Goal: Task Accomplishment & Management: Manage account settings

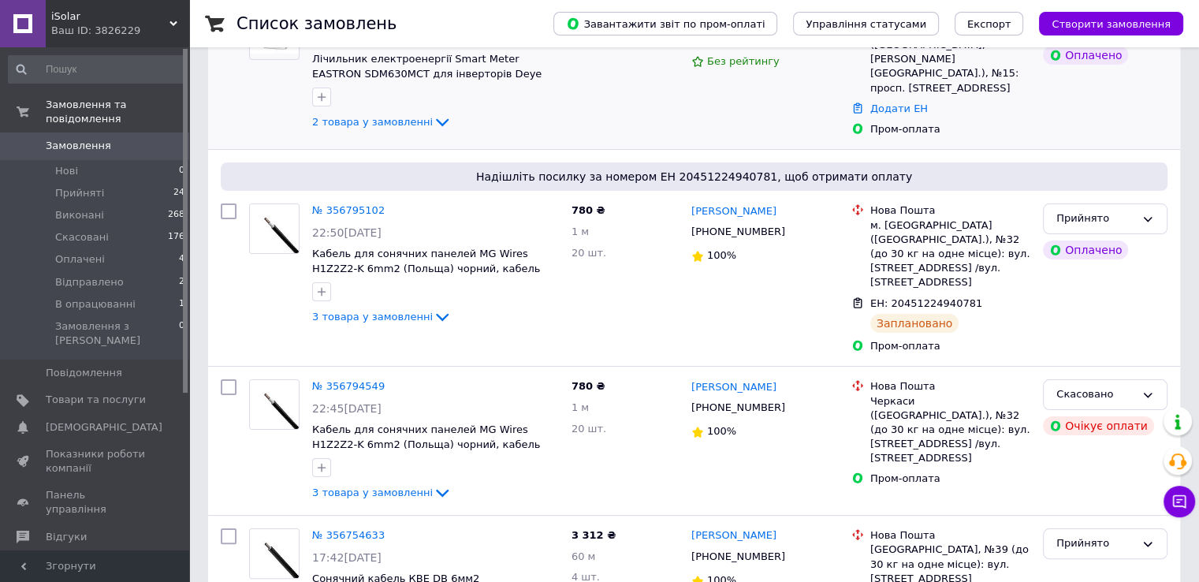
scroll to position [236, 0]
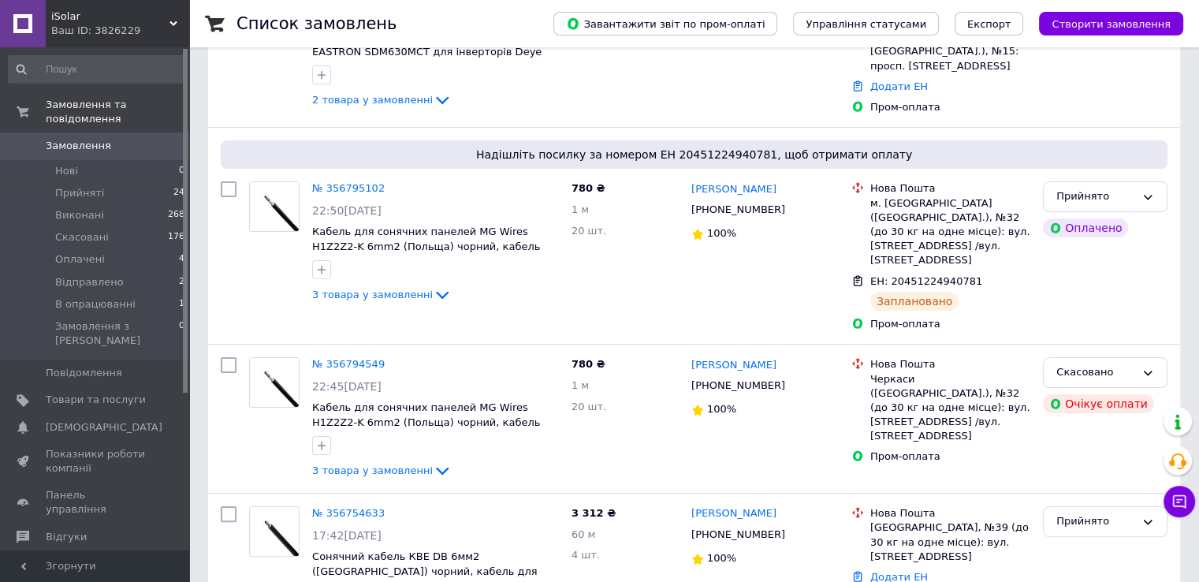
click at [82, 144] on link "Замовлення 0" at bounding box center [97, 145] width 194 height 27
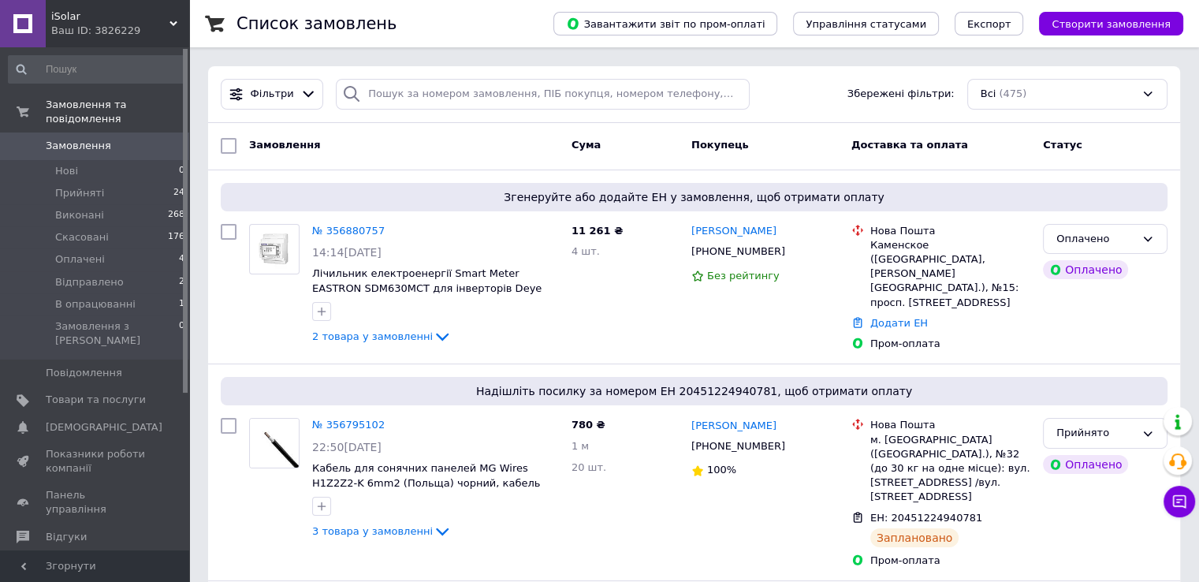
click at [95, 144] on link "Замовлення 0" at bounding box center [97, 145] width 194 height 27
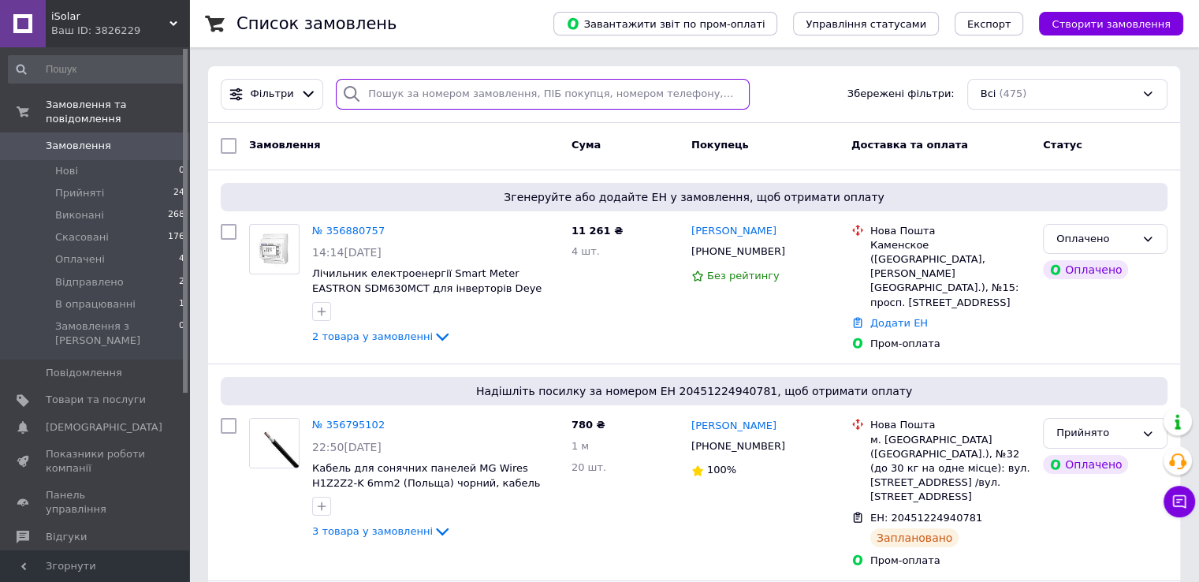
click at [441, 92] on input "search" at bounding box center [543, 94] width 414 height 31
paste input "Сергей Сорока"
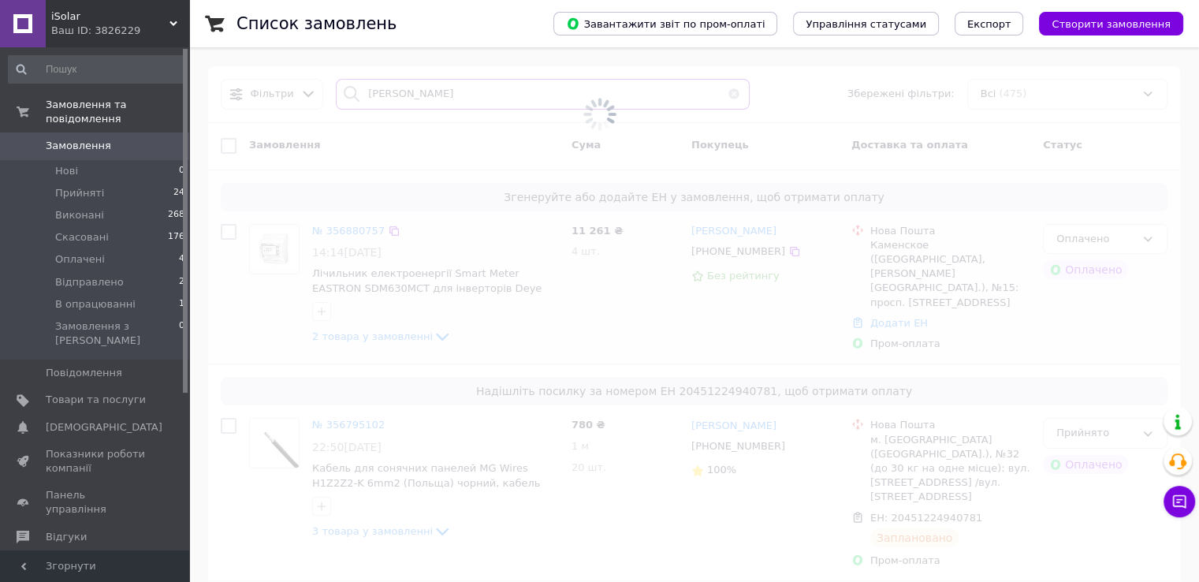
type input "Сергей Сорока"
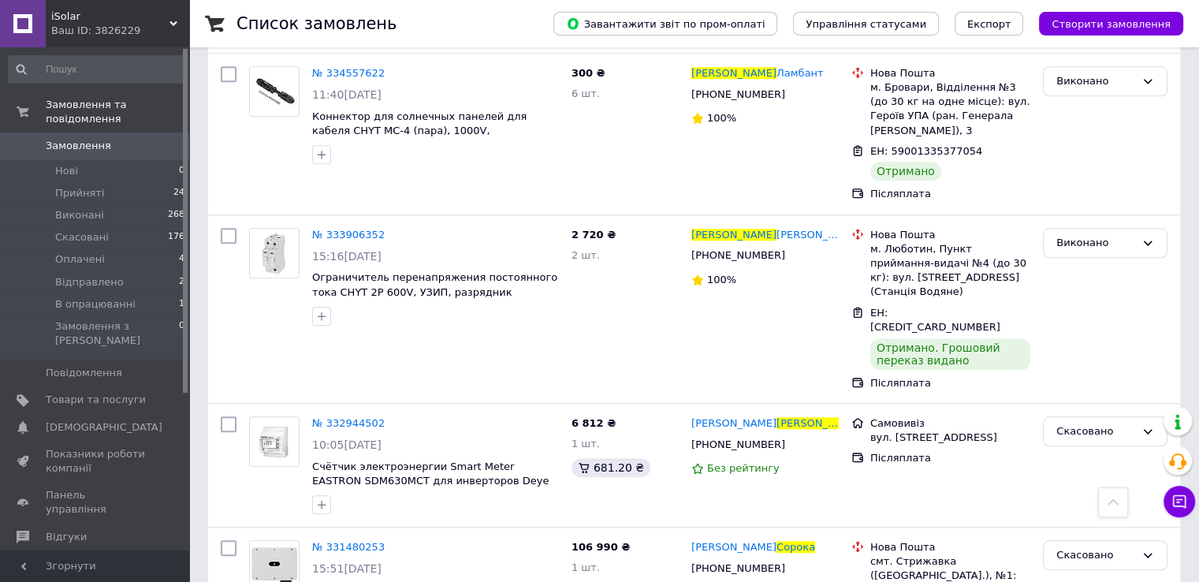
scroll to position [1563, 0]
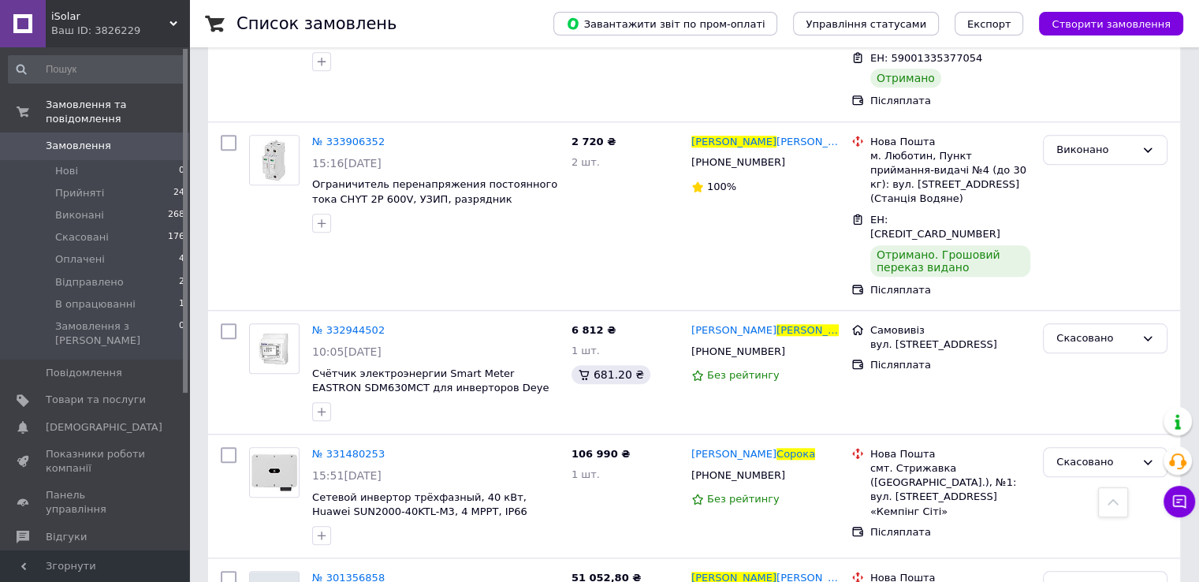
click at [113, 139] on span "Замовлення" at bounding box center [96, 146] width 100 height 14
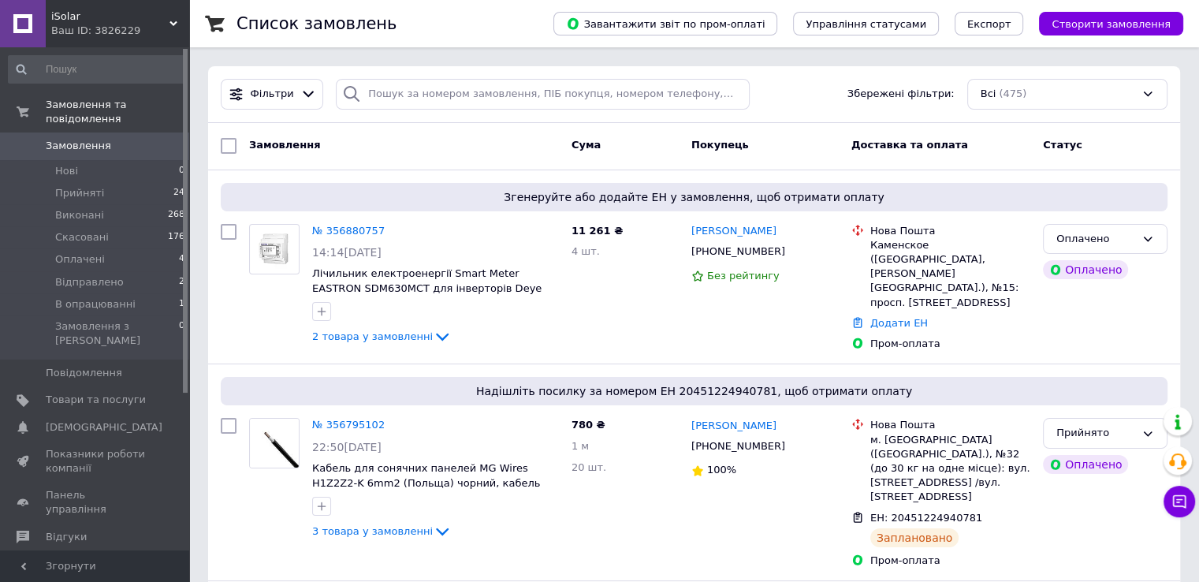
click at [113, 132] on link "Замовлення 0" at bounding box center [97, 145] width 194 height 27
click at [85, 139] on span "Замовлення" at bounding box center [78, 146] width 65 height 14
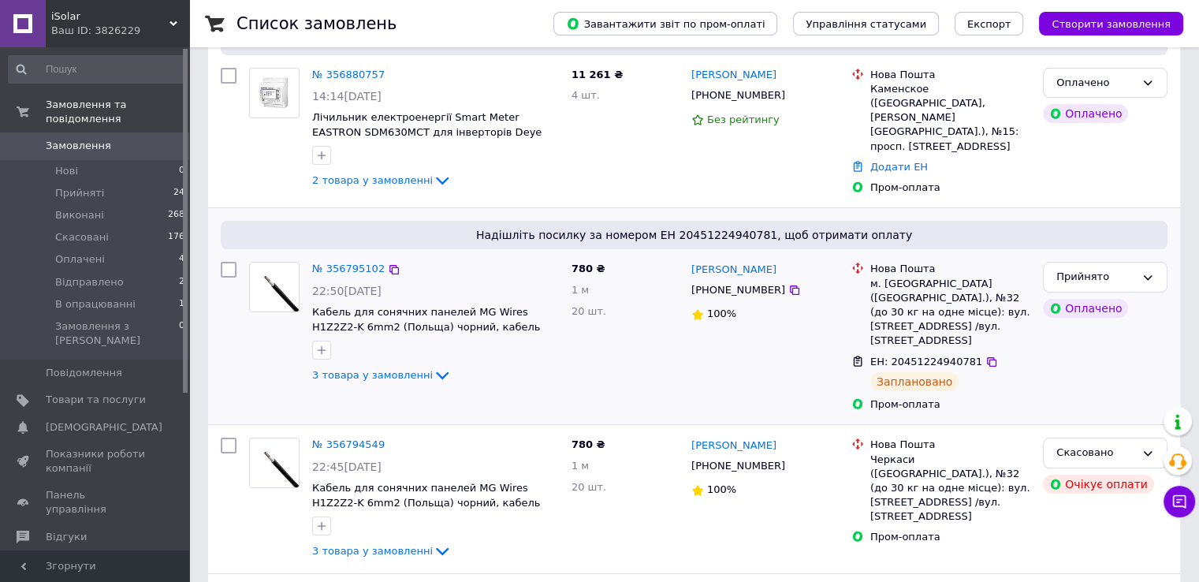
scroll to position [158, 0]
click at [415, 376] on div "3 товара у замовленні" at bounding box center [435, 373] width 247 height 19
click at [433, 366] on icon at bounding box center [442, 373] width 19 height 19
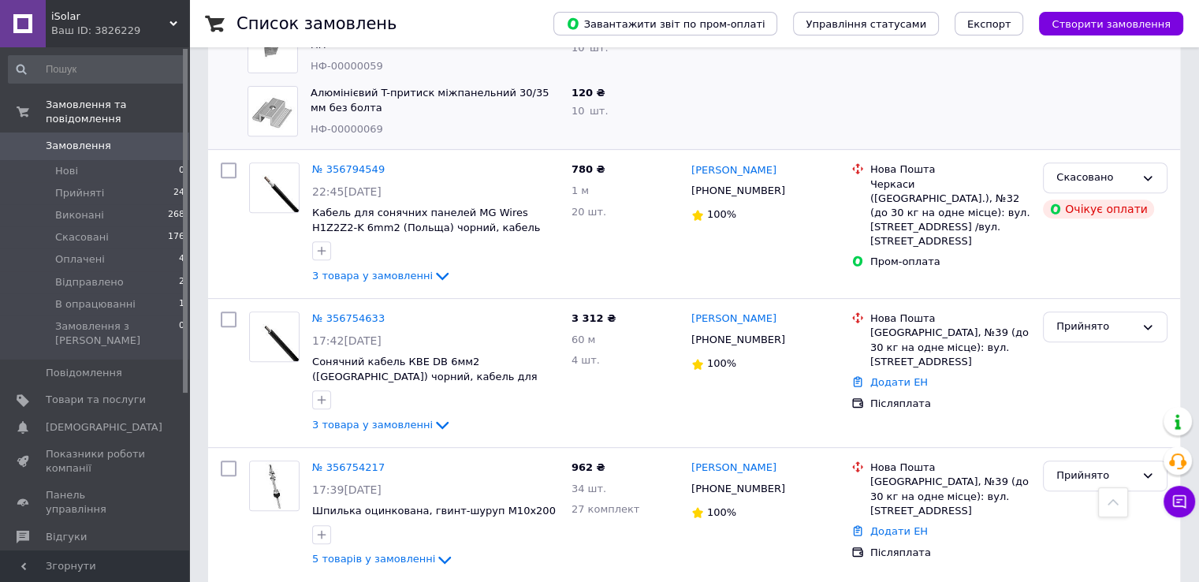
scroll to position [631, 0]
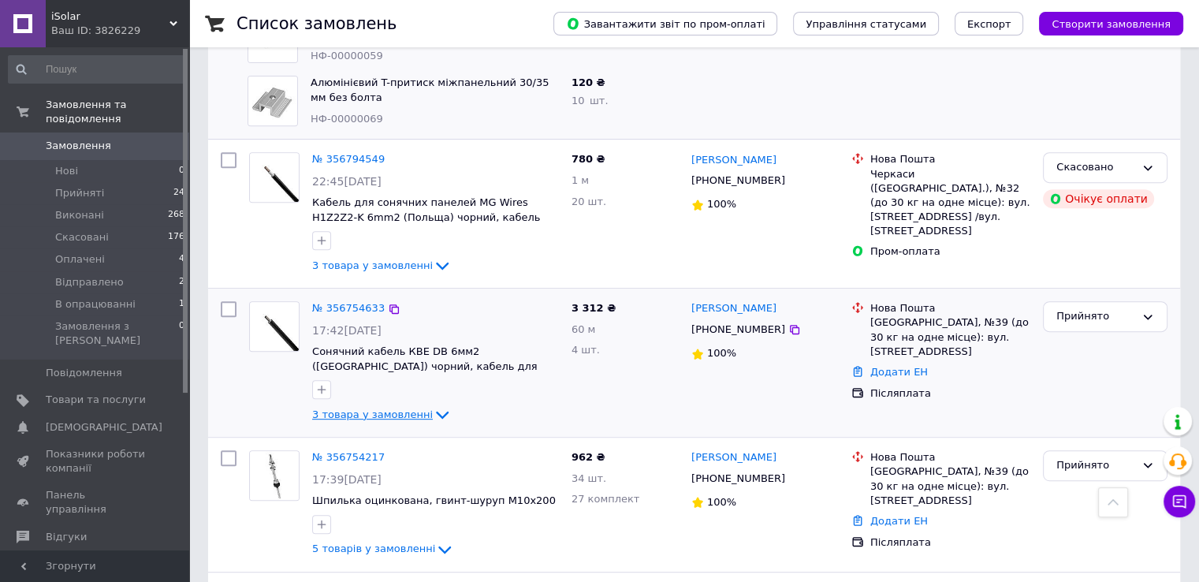
click at [415, 408] on span "3 товара у замовленні" at bounding box center [372, 414] width 121 height 12
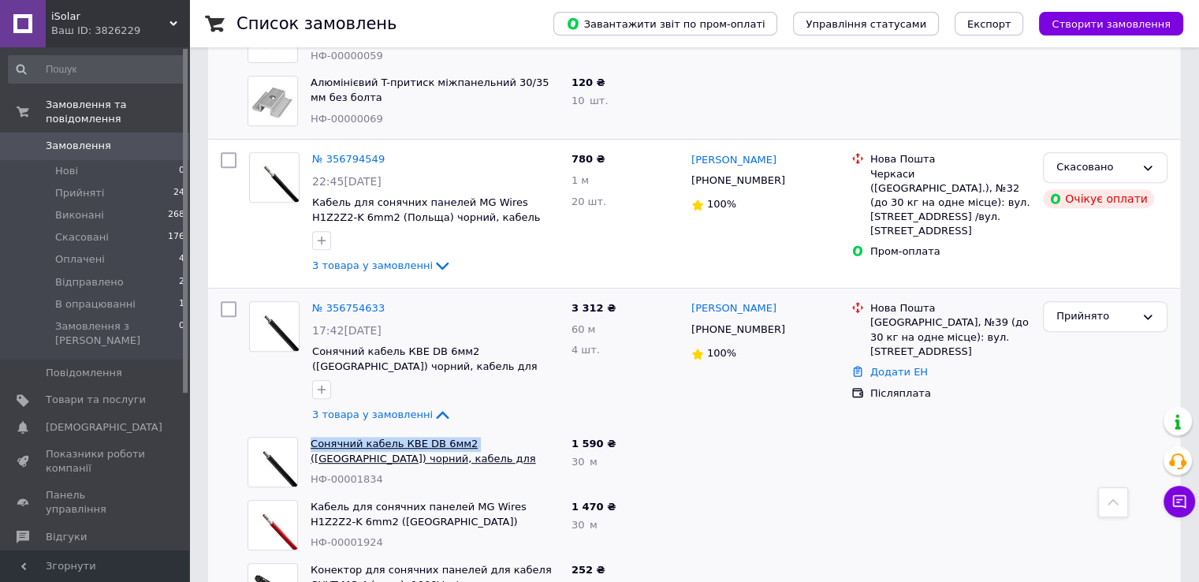
drag, startPoint x: 309, startPoint y: 411, endPoint x: 459, endPoint y: 413, distance: 150.5
click at [459, 430] on div "Сонячний кабель КВЕ DB 6мм2 (Німеччина) чорний, кабель для сонячних панелей бат…" at bounding box center [434, 461] width 261 height 63
copy link "Сонячний кабель КВЕ DB 6мм2"
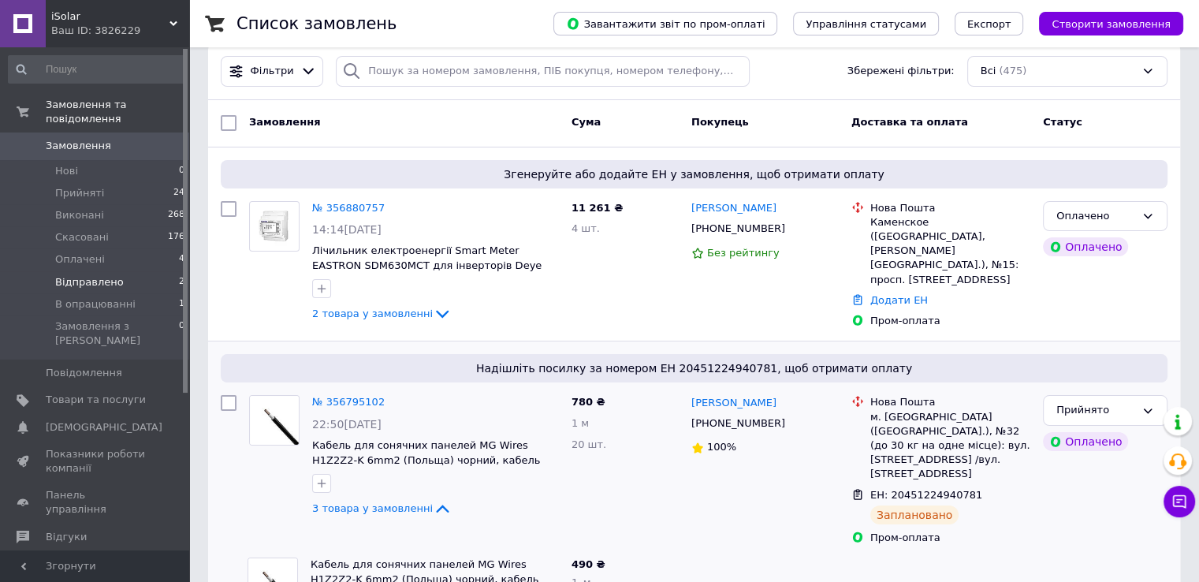
scroll to position [0, 0]
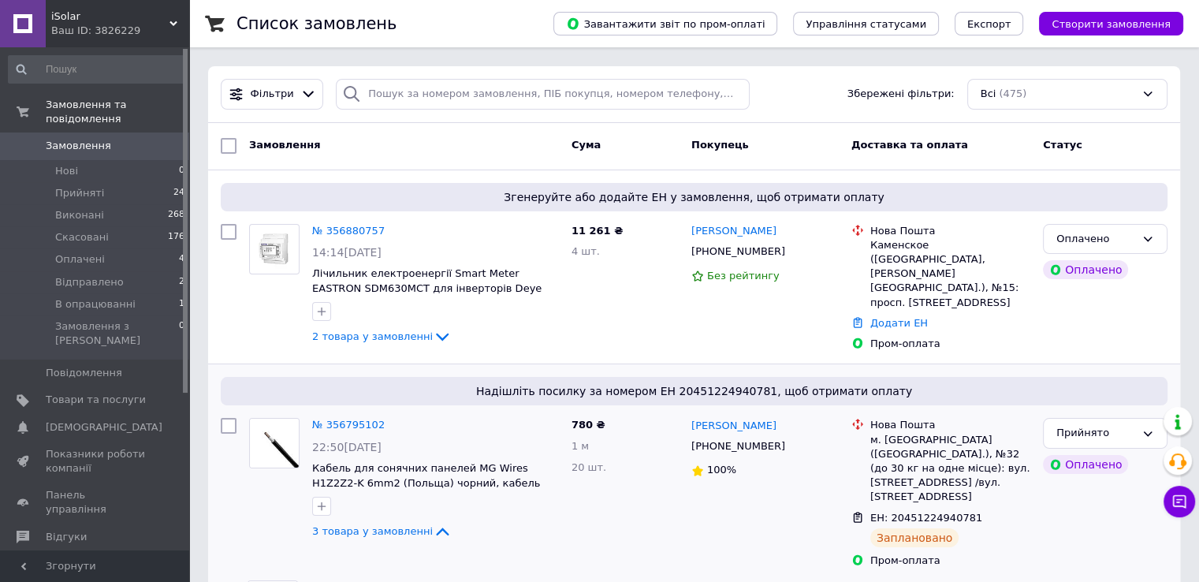
click at [169, 32] on div "Ваш ID: 3826229" at bounding box center [120, 31] width 138 height 14
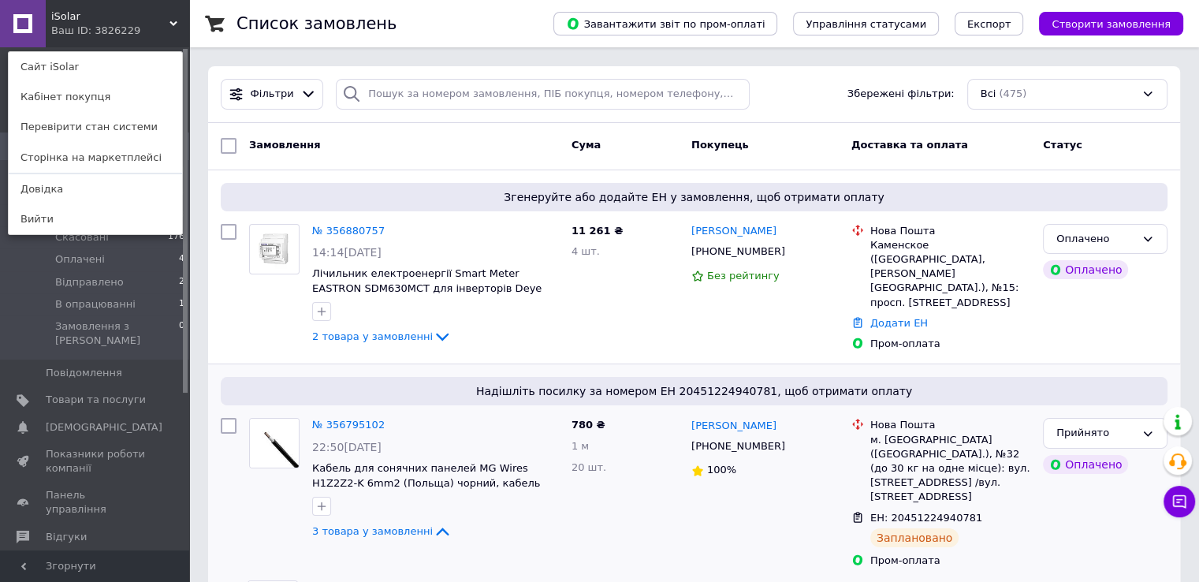
click at [177, 18] on div "iSolar Ваш ID: 3826229 Сайт iSolar Кабінет покупця Перевірити стан системи Стор…" at bounding box center [94, 23] width 189 height 47
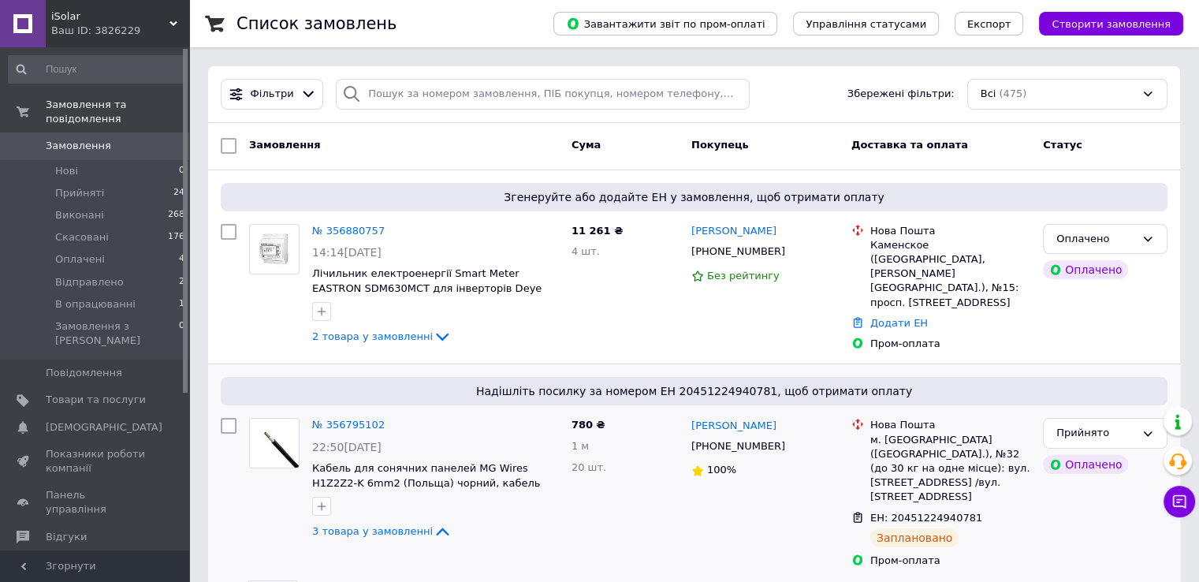
click at [159, 26] on div "Ваш ID: 3826229" at bounding box center [120, 31] width 138 height 14
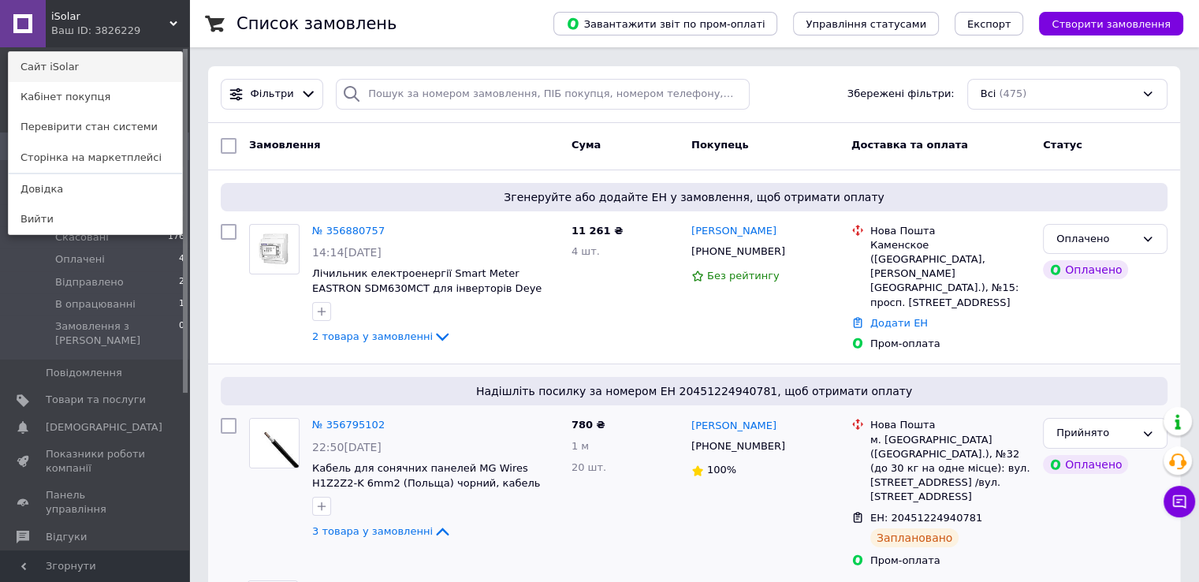
click at [156, 77] on link "Сайт iSolar" at bounding box center [95, 67] width 173 height 30
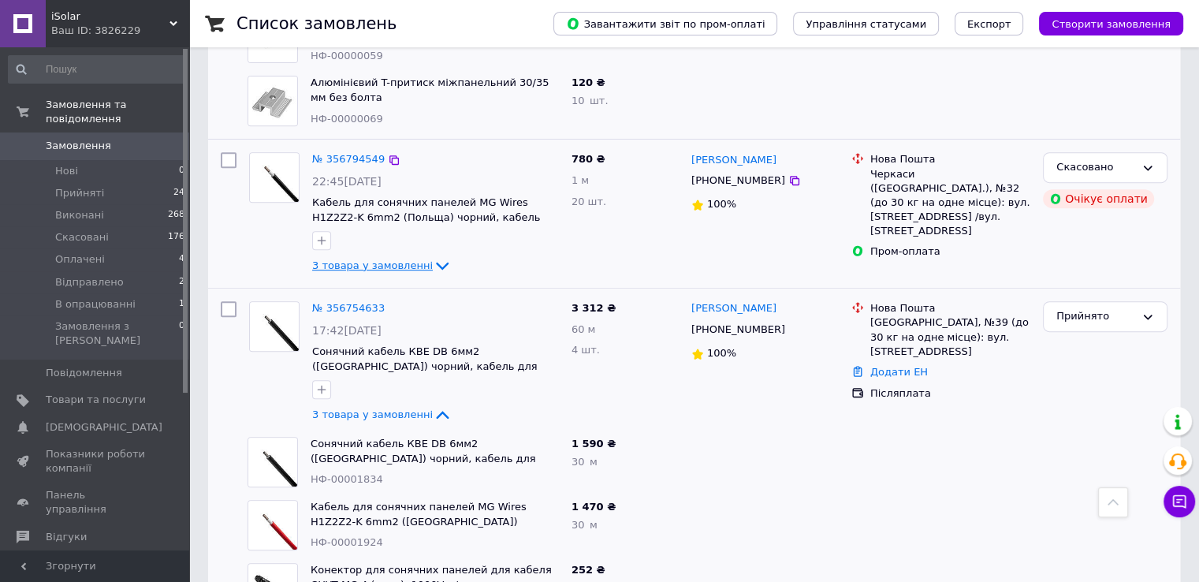
scroll to position [709, 0]
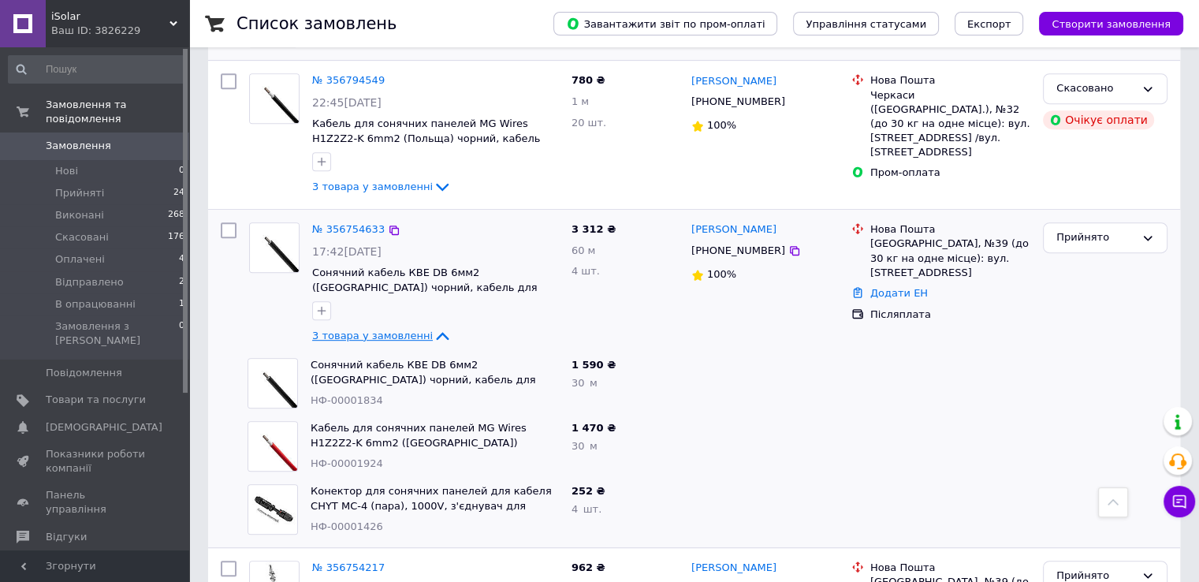
click at [433, 326] on icon at bounding box center [442, 335] width 19 height 19
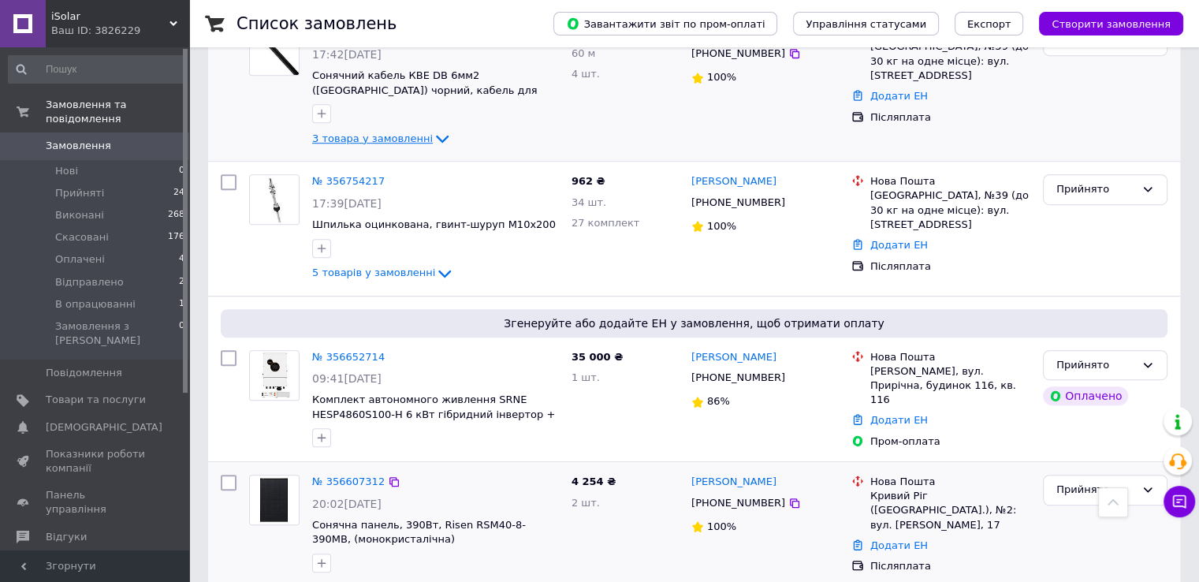
scroll to position [946, 0]
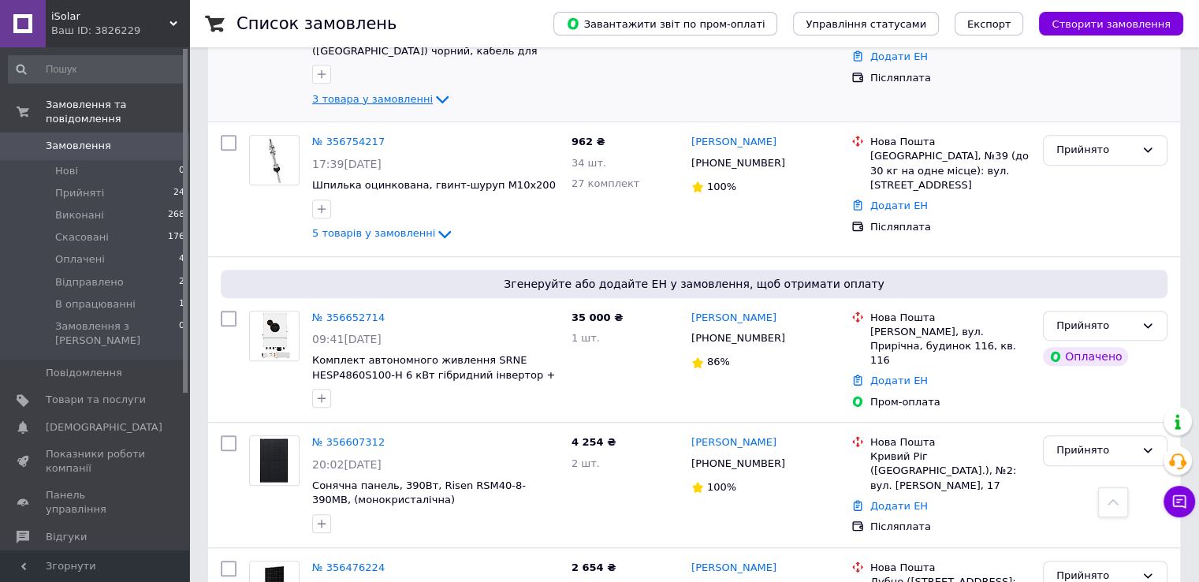
click at [148, 139] on span "0" at bounding box center [167, 146] width 43 height 14
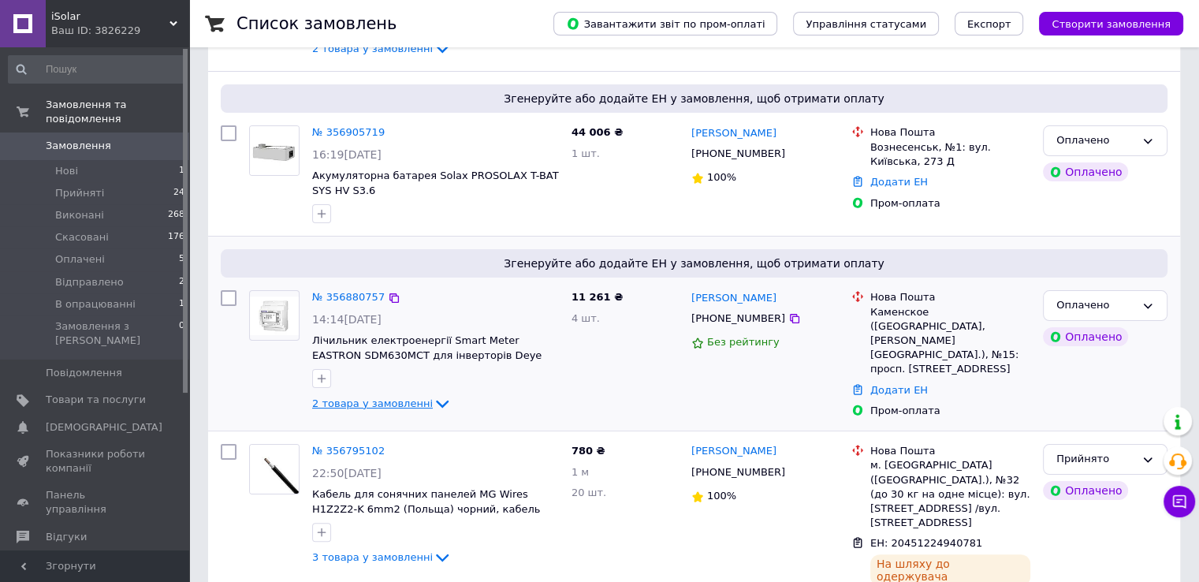
scroll to position [394, 0]
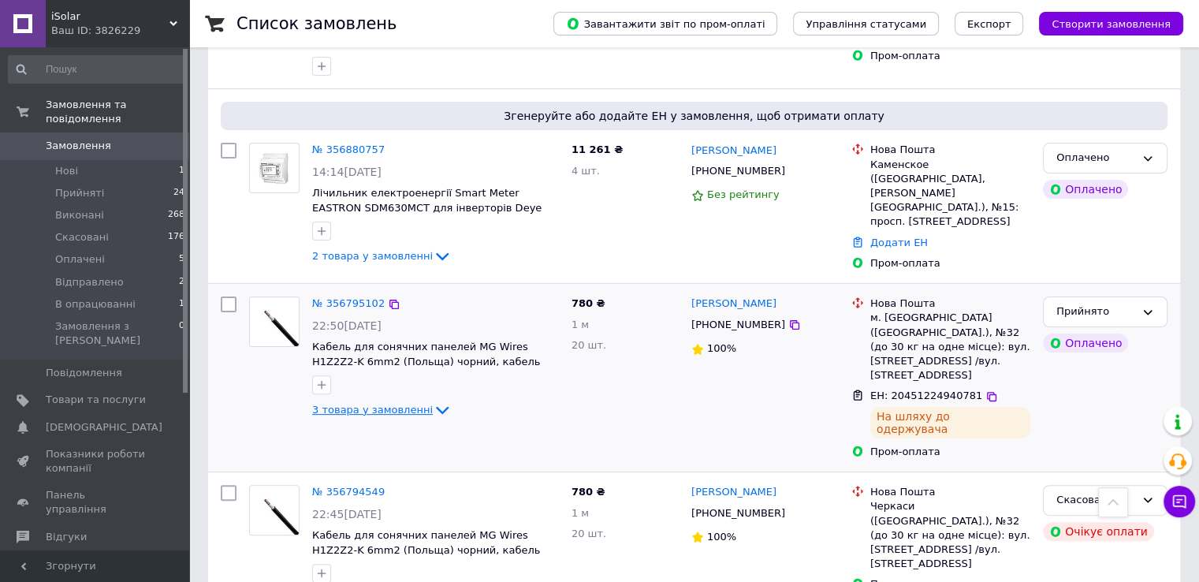
click at [385, 404] on span "3 товара у замовленні" at bounding box center [372, 410] width 121 height 12
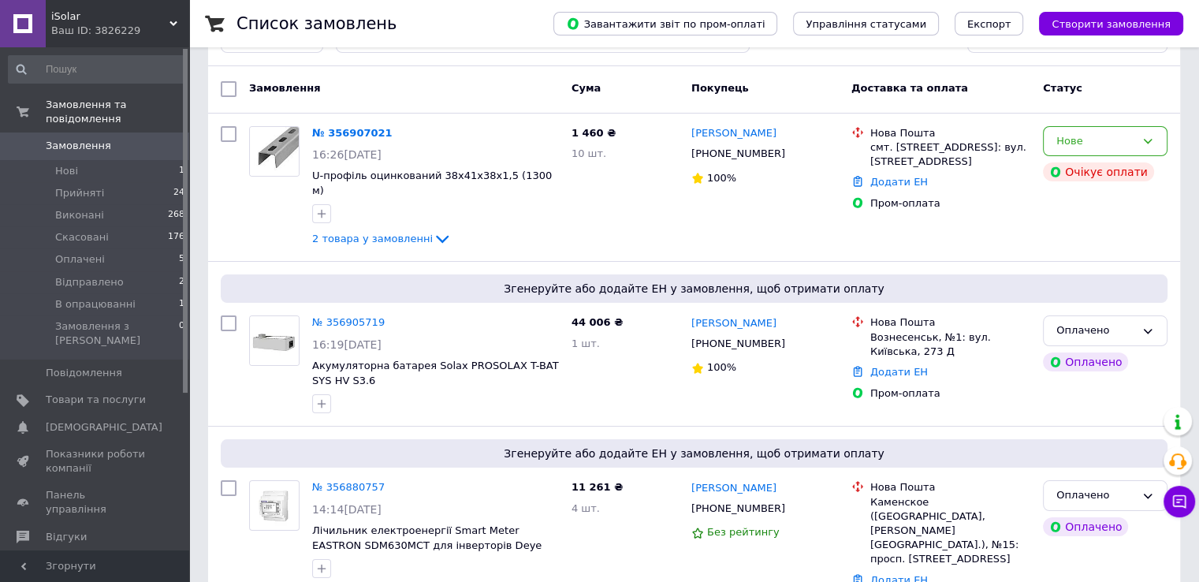
scroll to position [0, 0]
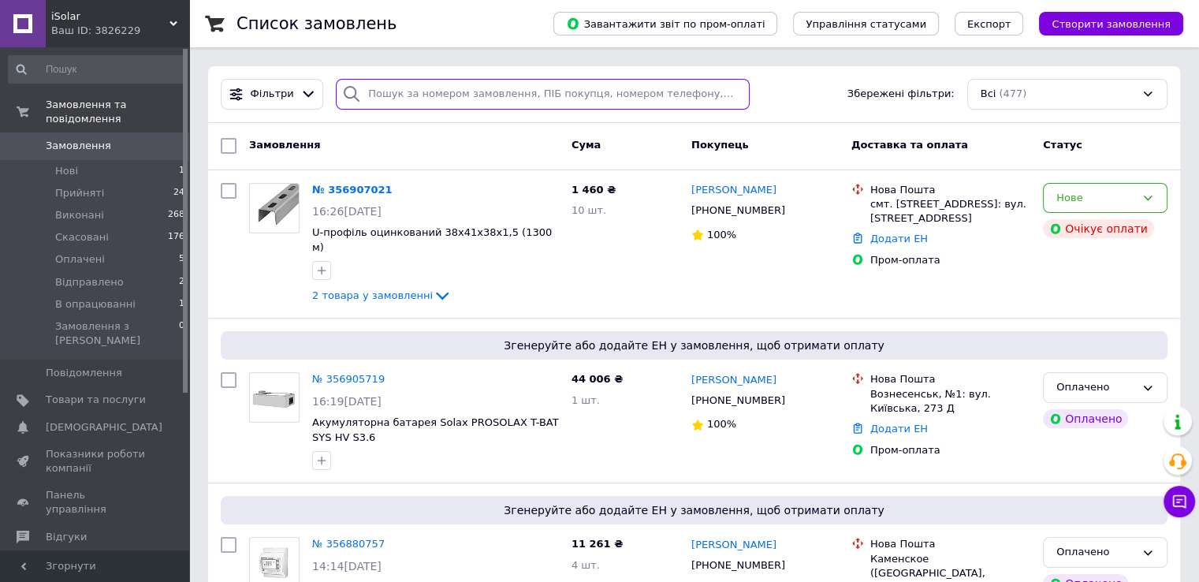
click at [567, 101] on input "search" at bounding box center [543, 94] width 414 height 31
click at [489, 102] on input "search" at bounding box center [543, 94] width 414 height 31
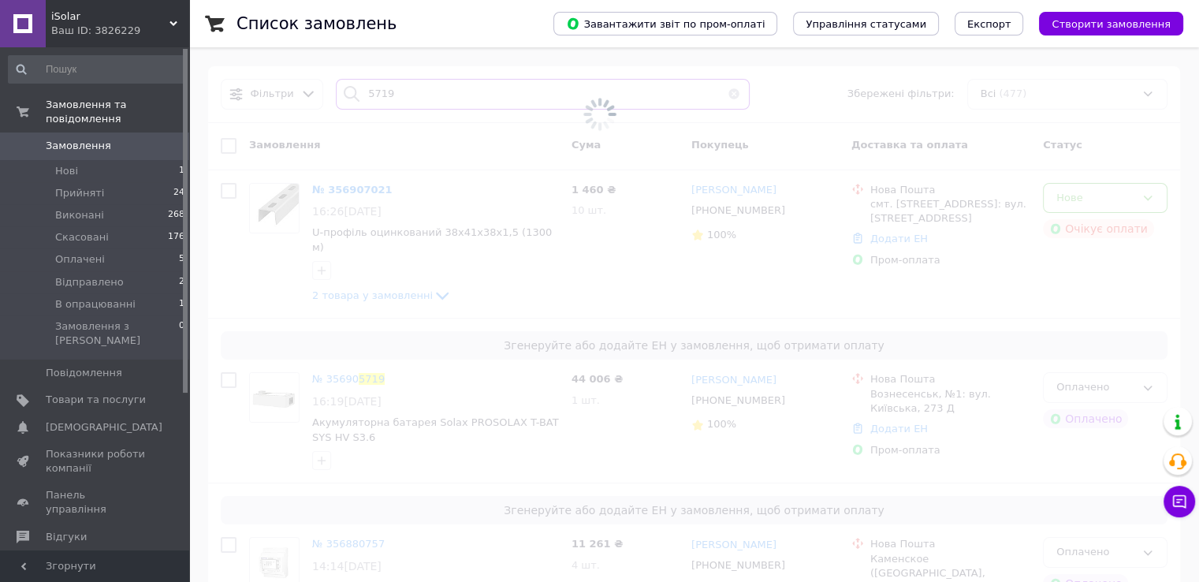
type input "5719"
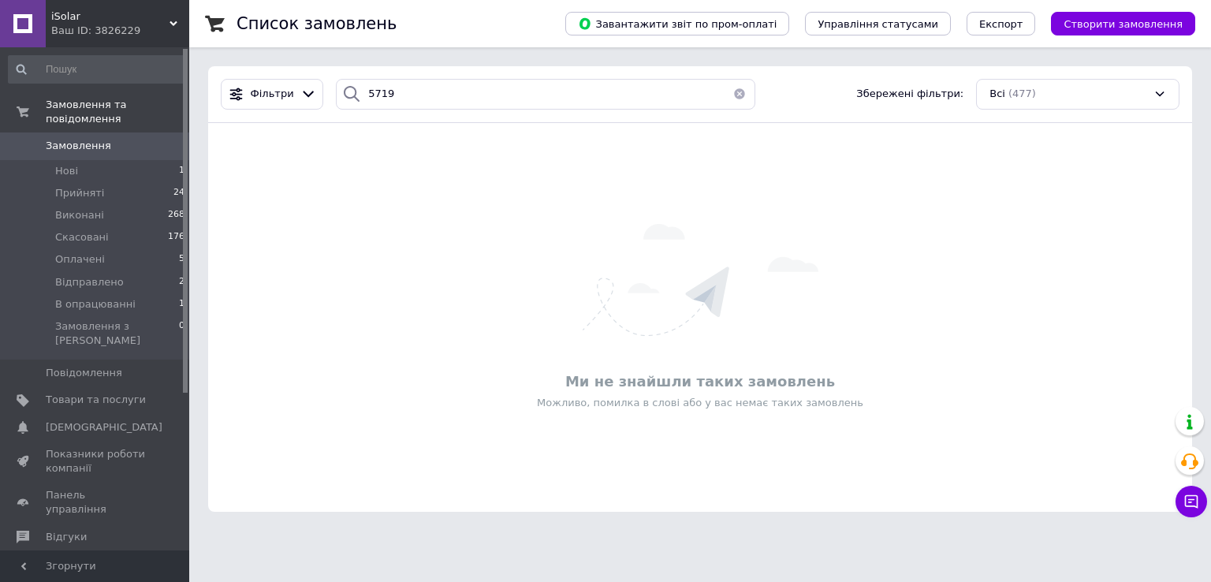
click at [730, 96] on button "button" at bounding box center [740, 94] width 32 height 31
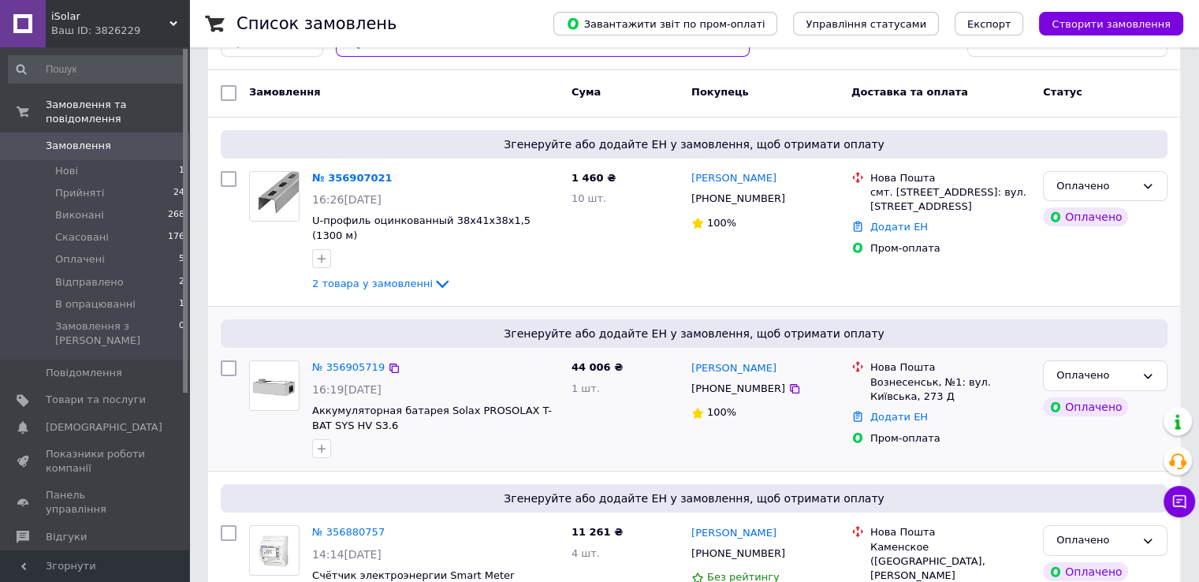
scroll to position [79, 0]
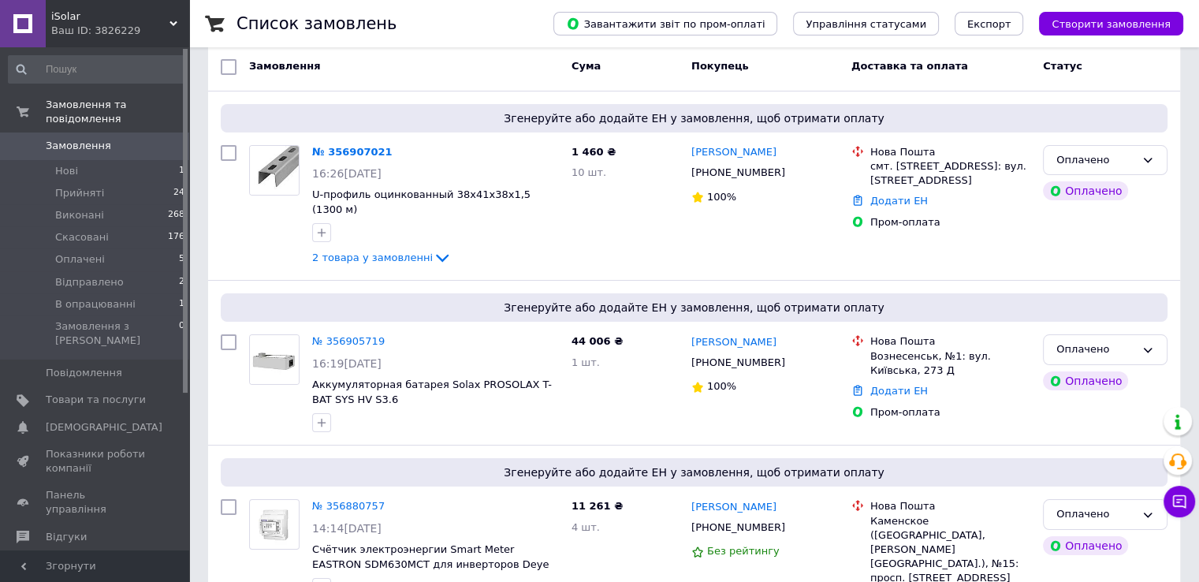
click at [95, 139] on span "Замовлення" at bounding box center [78, 146] width 65 height 14
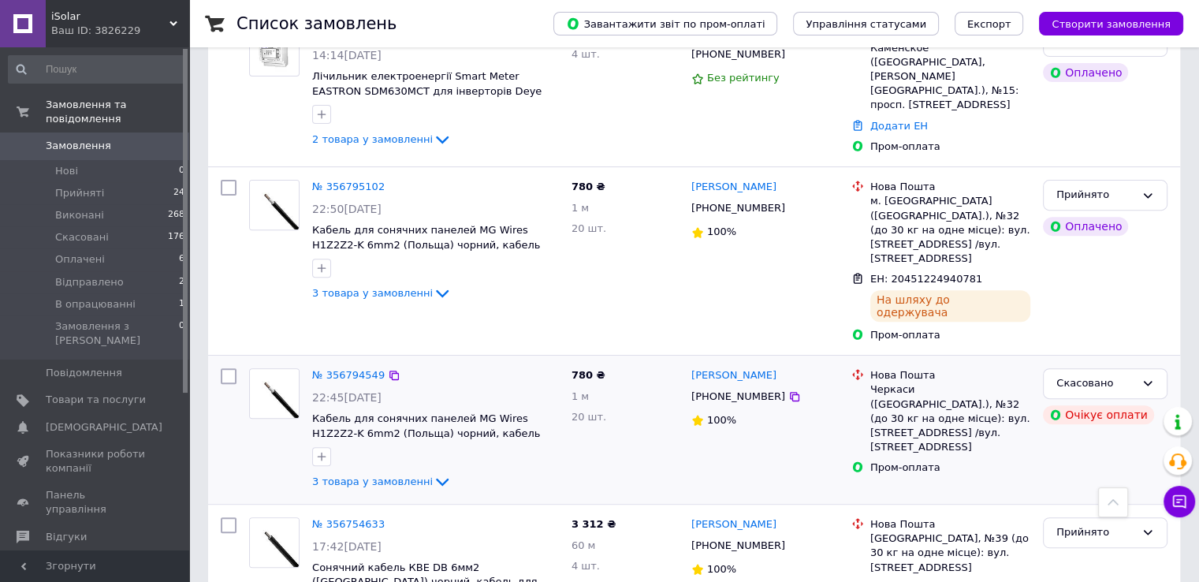
scroll to position [788, 0]
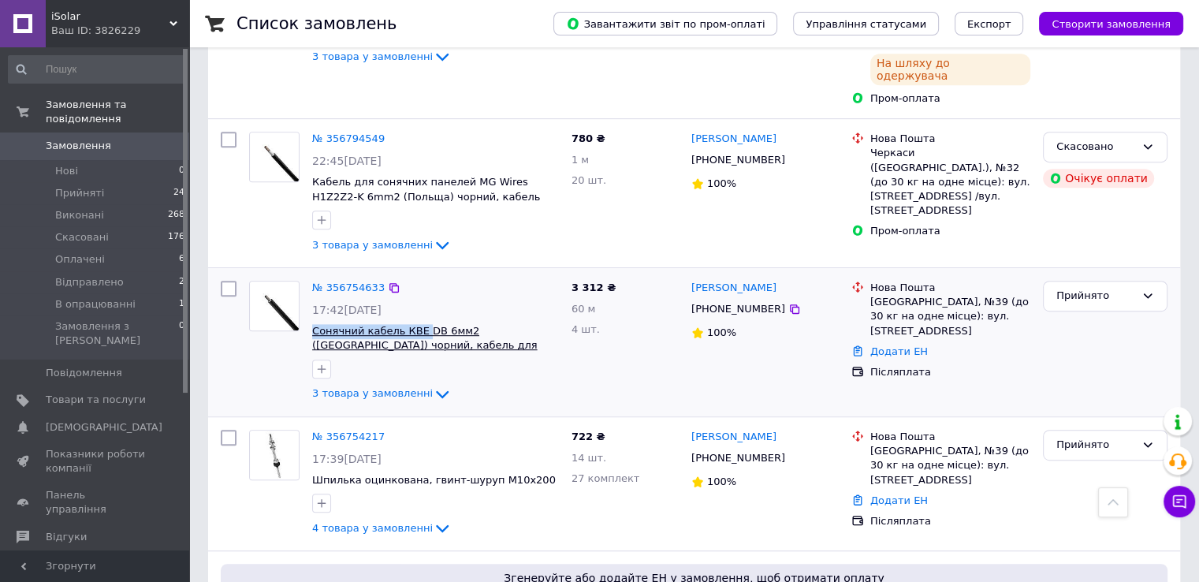
drag, startPoint x: 309, startPoint y: 267, endPoint x: 415, endPoint y: 272, distance: 106.5
click at [415, 274] on div "№ 356754633 17:42, 11.08.2025 Сонячний кабель КВЕ DB 6мм2 (Німеччина) чорний, к…" at bounding box center [435, 342] width 259 height 136
copy span "Сонячний кабель КВЕ"
click at [82, 139] on span "Замовлення" at bounding box center [78, 146] width 65 height 14
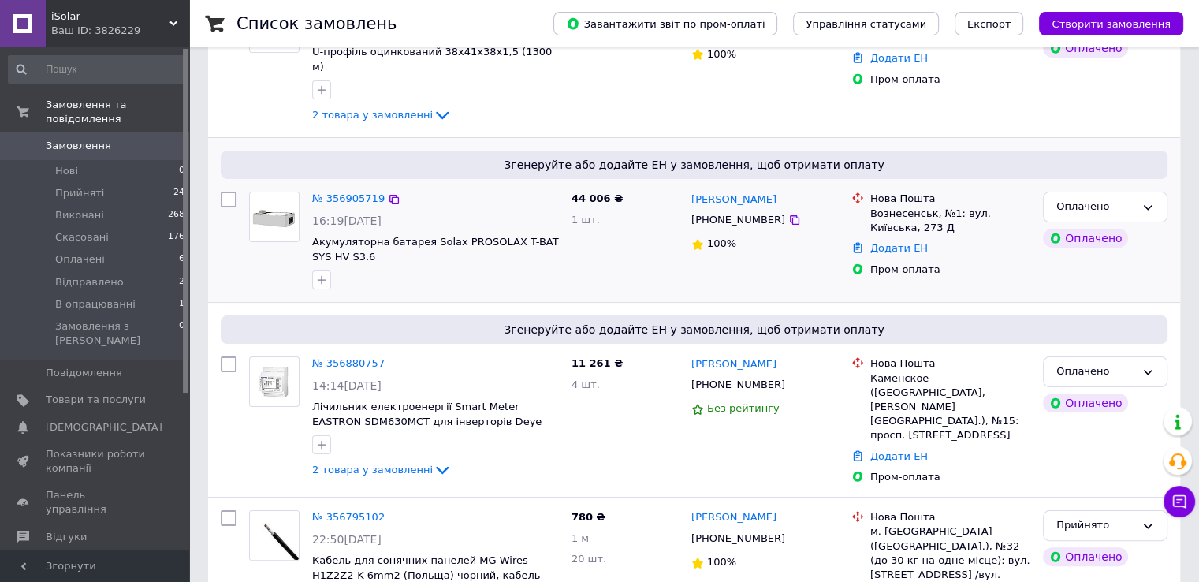
scroll to position [236, 0]
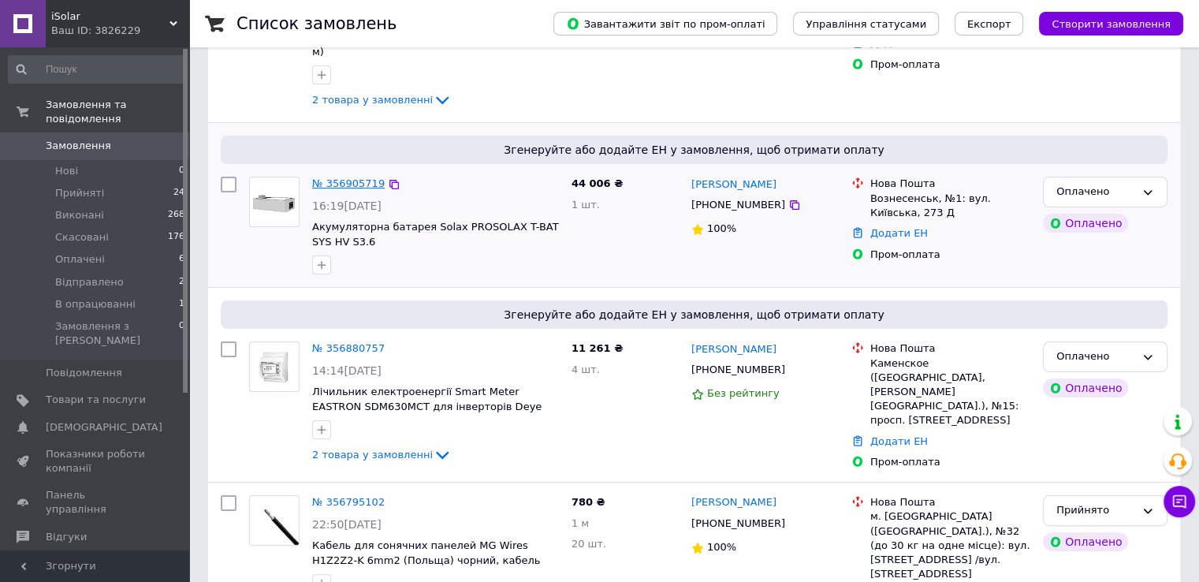
click at [353, 177] on link "№ 356905719" at bounding box center [348, 183] width 73 height 12
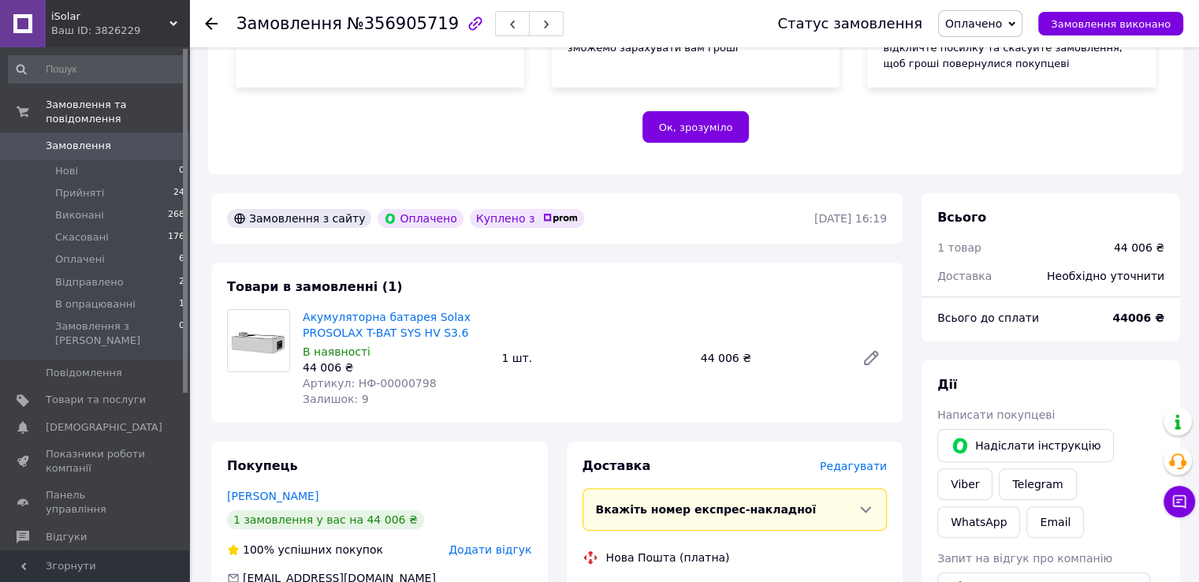
scroll to position [315, 0]
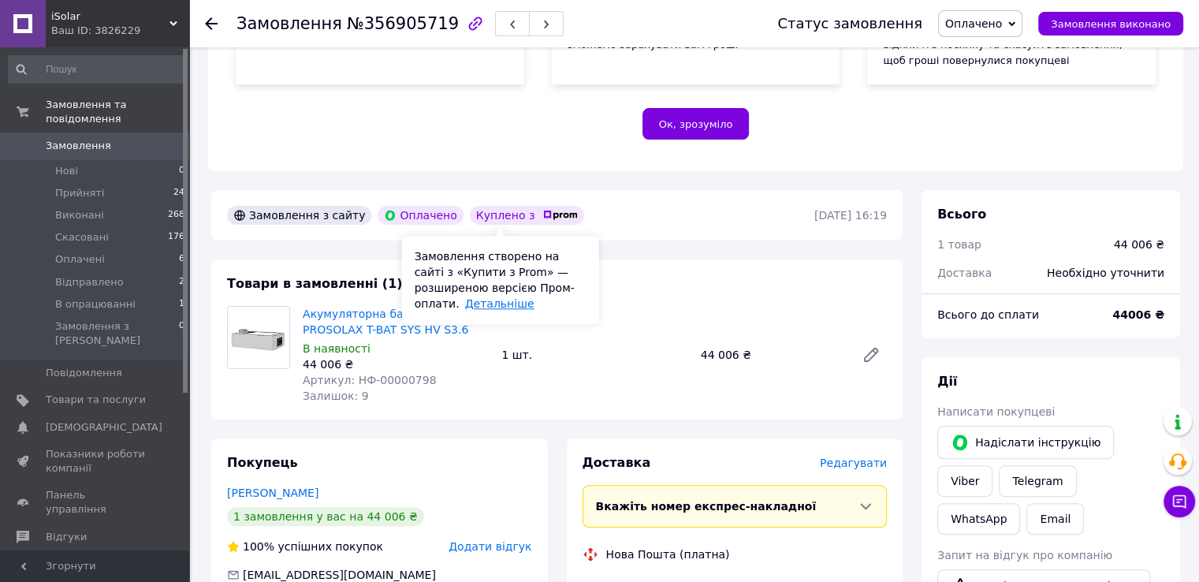
click at [465, 309] on link "Детальніше" at bounding box center [499, 303] width 69 height 13
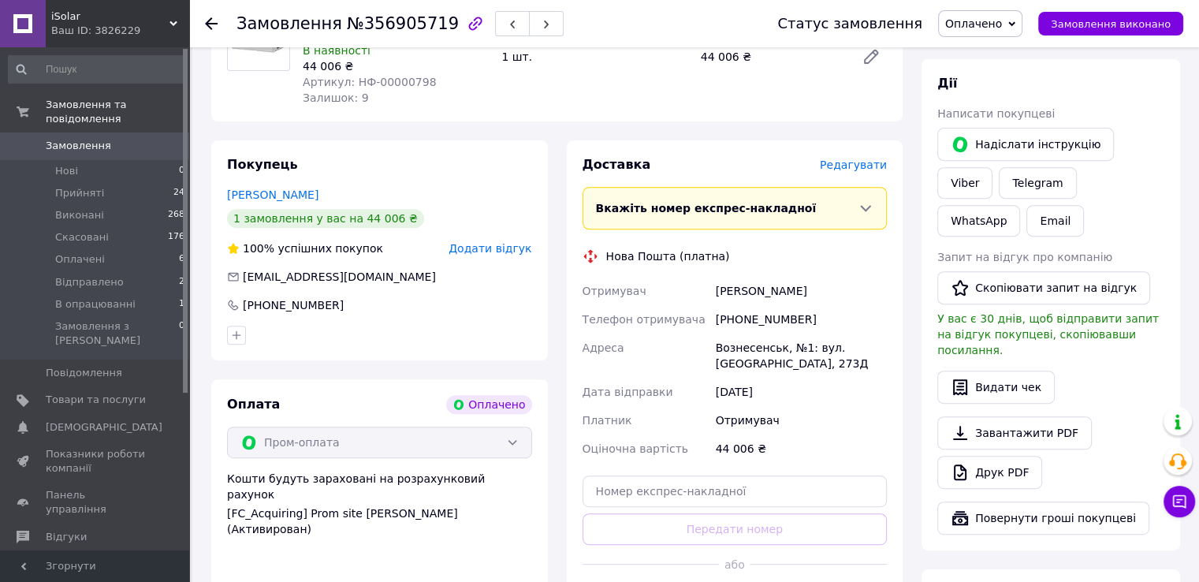
scroll to position [675, 0]
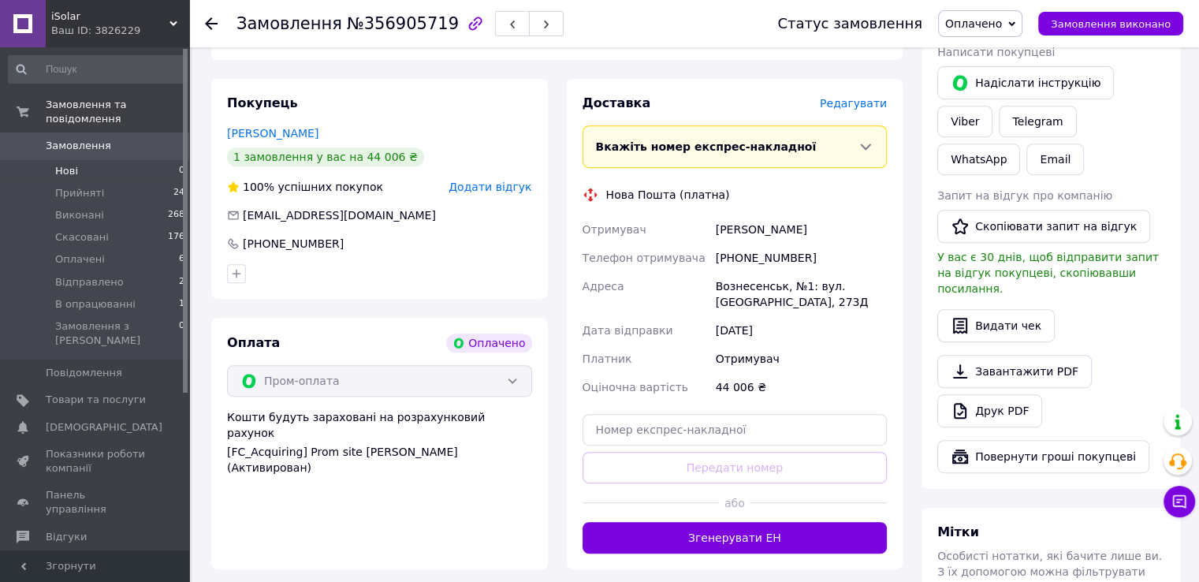
click at [111, 160] on li "Нові 0" at bounding box center [97, 171] width 194 height 22
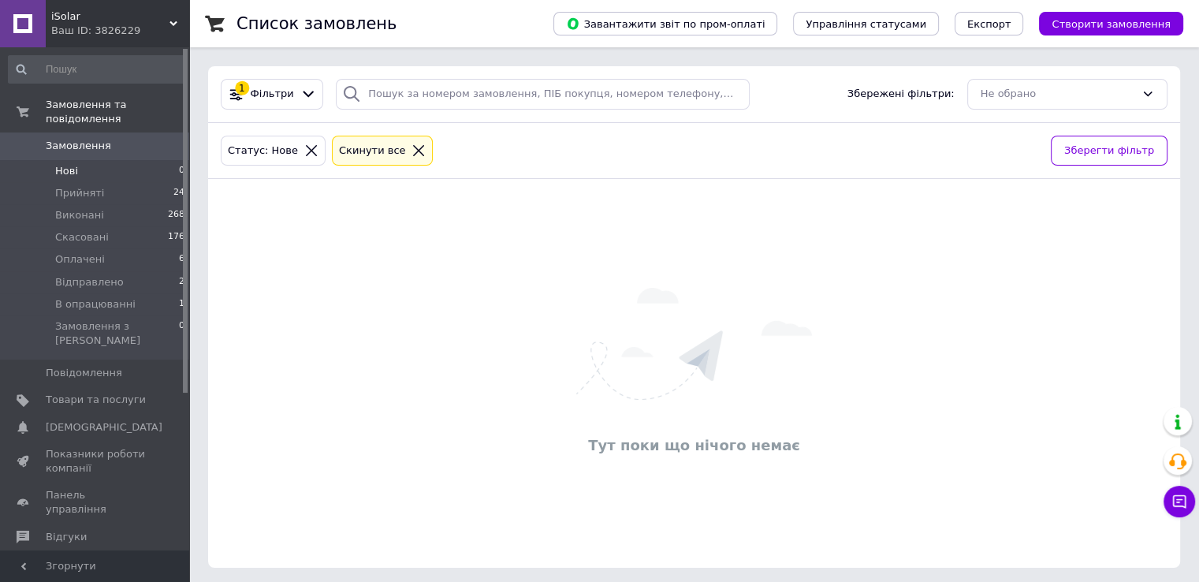
click at [396, 143] on div "Cкинути все" at bounding box center [383, 151] width 94 height 17
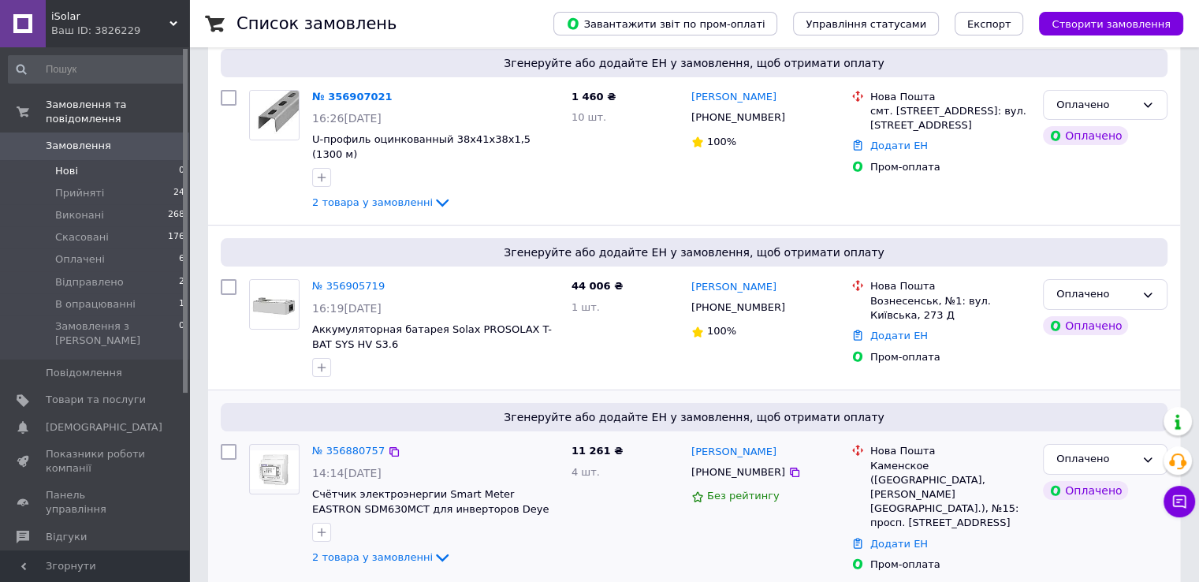
scroll to position [158, 0]
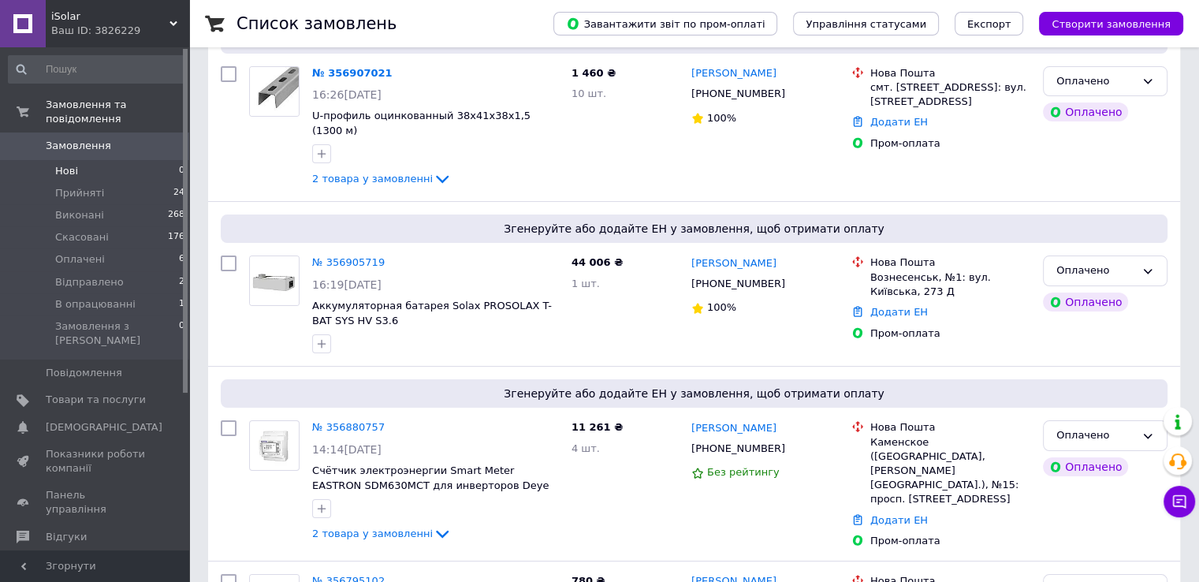
click at [142, 139] on span "Замовлення" at bounding box center [96, 146] width 100 height 14
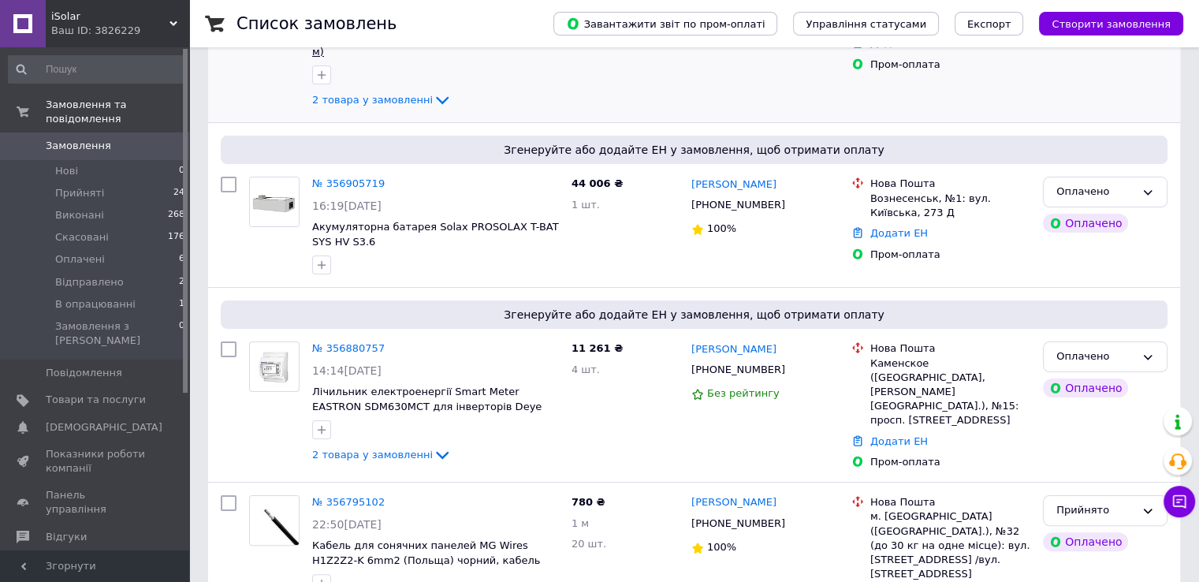
scroll to position [315, 0]
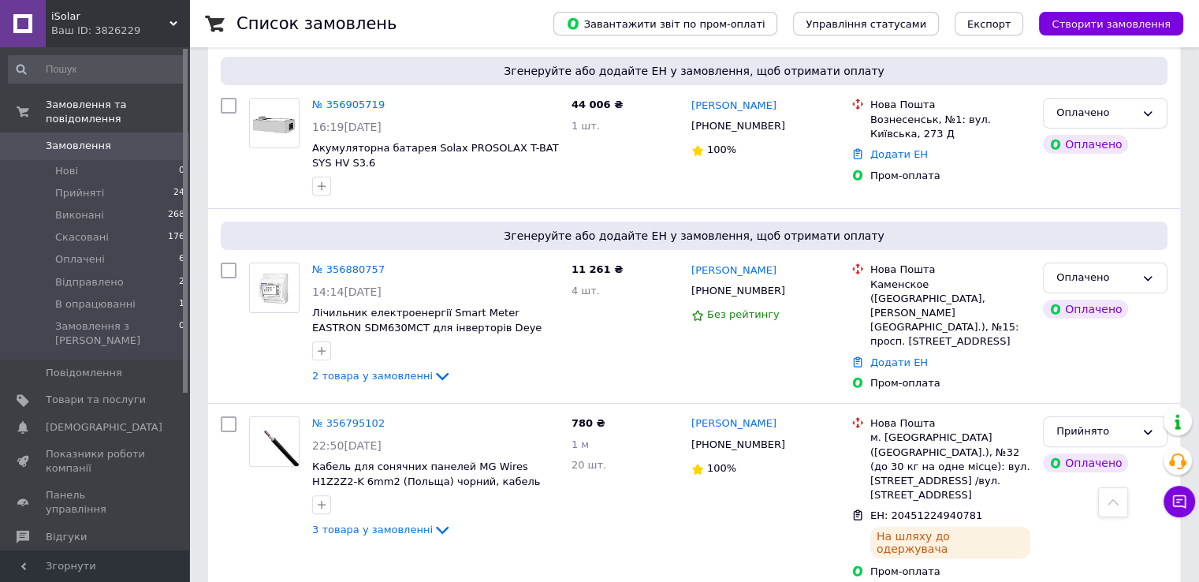
click at [143, 132] on link "Замовлення 0" at bounding box center [97, 145] width 194 height 27
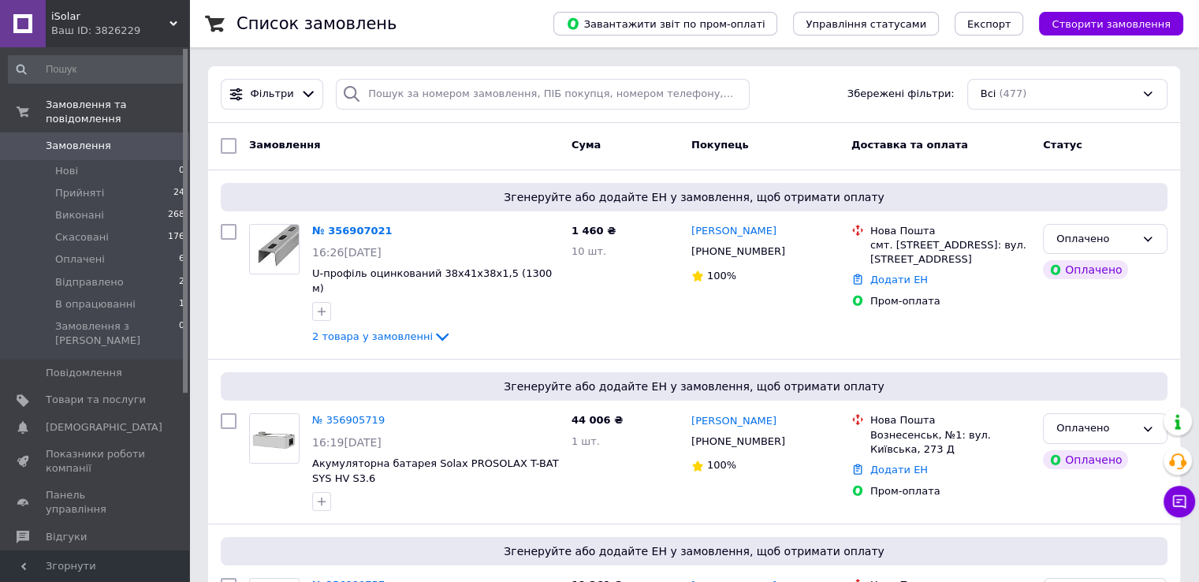
click at [102, 139] on span "Замовлення" at bounding box center [78, 146] width 65 height 14
click at [437, 23] on div "Список замовлень" at bounding box center [378, 23] width 285 height 47
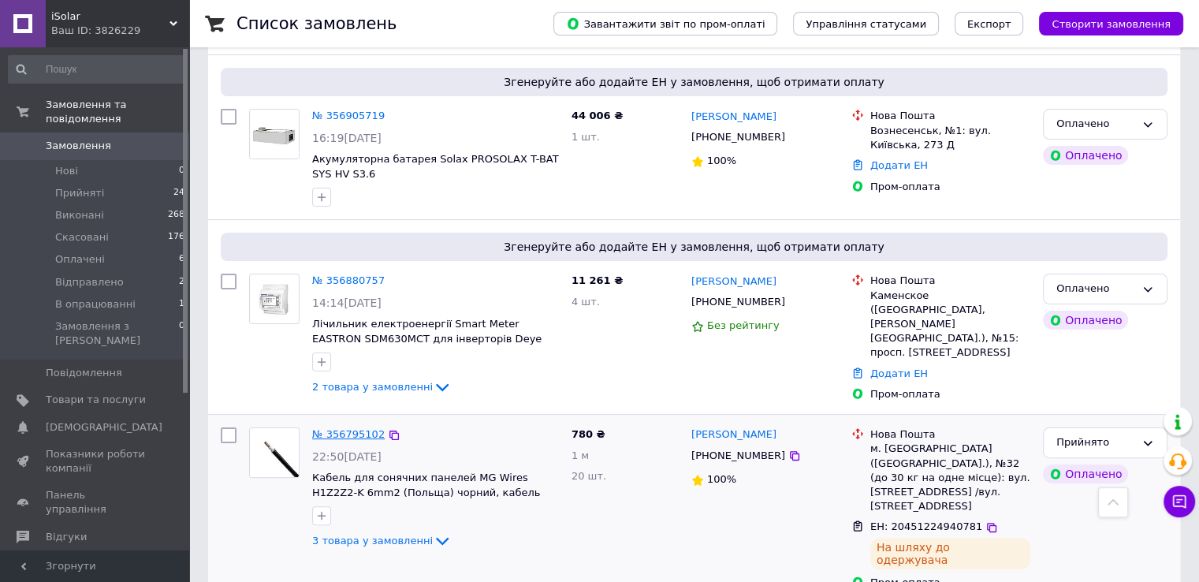
scroll to position [236, 0]
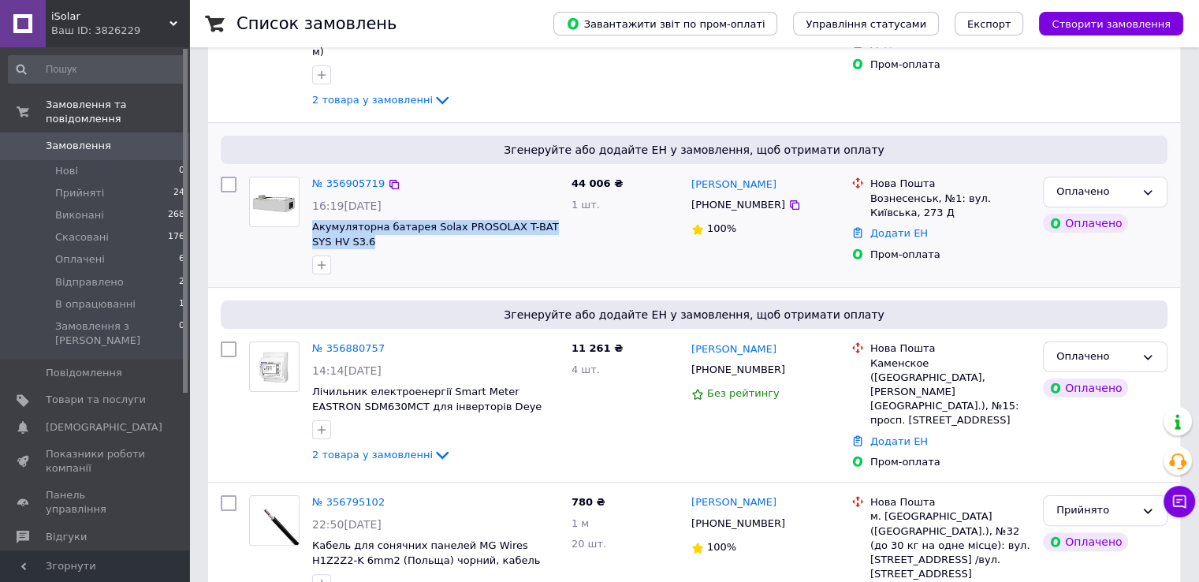
drag, startPoint x: 311, startPoint y: 216, endPoint x: 360, endPoint y: 225, distance: 50.5
click at [360, 225] on div "№ 356905719 16:19[DATE] Акумуляторна батарея Solax PROSOLAX T-BAT SYS HV S3.6" at bounding box center [435, 225] width 259 height 110
copy span "Акумуляторна батарея Solax PROSOLAX T-BAT SYS HV S3.6"
click at [355, 177] on link "№ 356905719" at bounding box center [348, 183] width 73 height 12
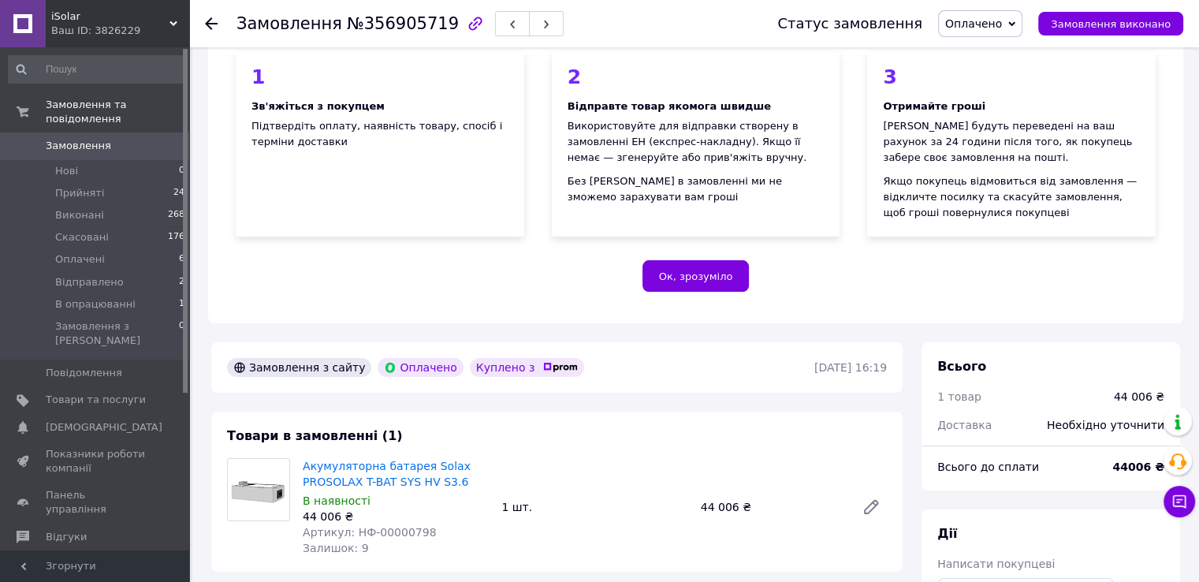
scroll to position [315, 0]
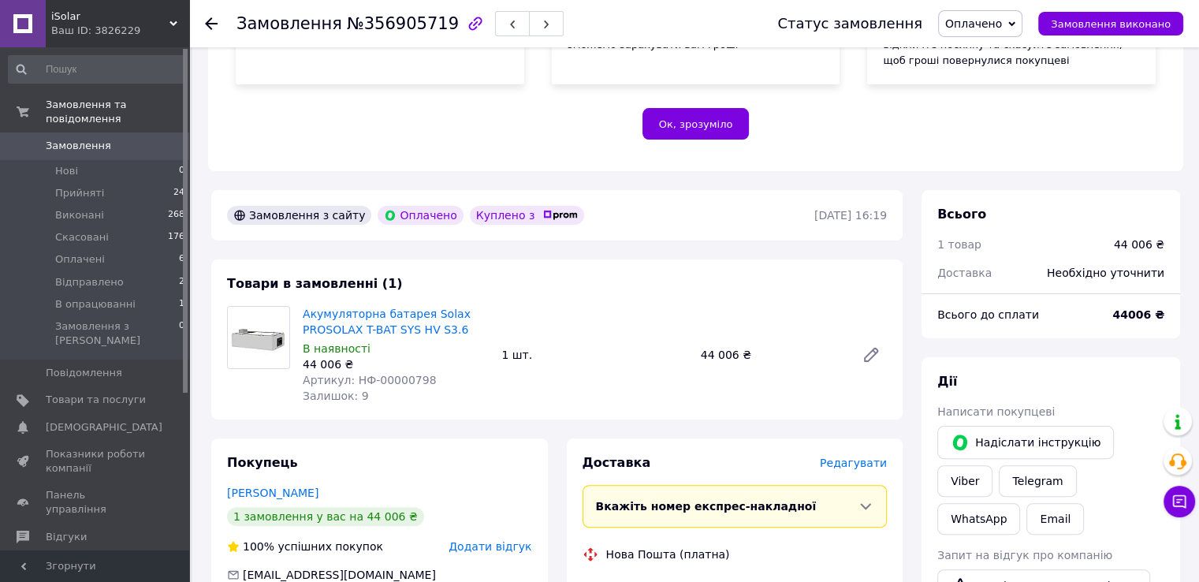
click at [123, 139] on span "Замовлення" at bounding box center [96, 146] width 100 height 14
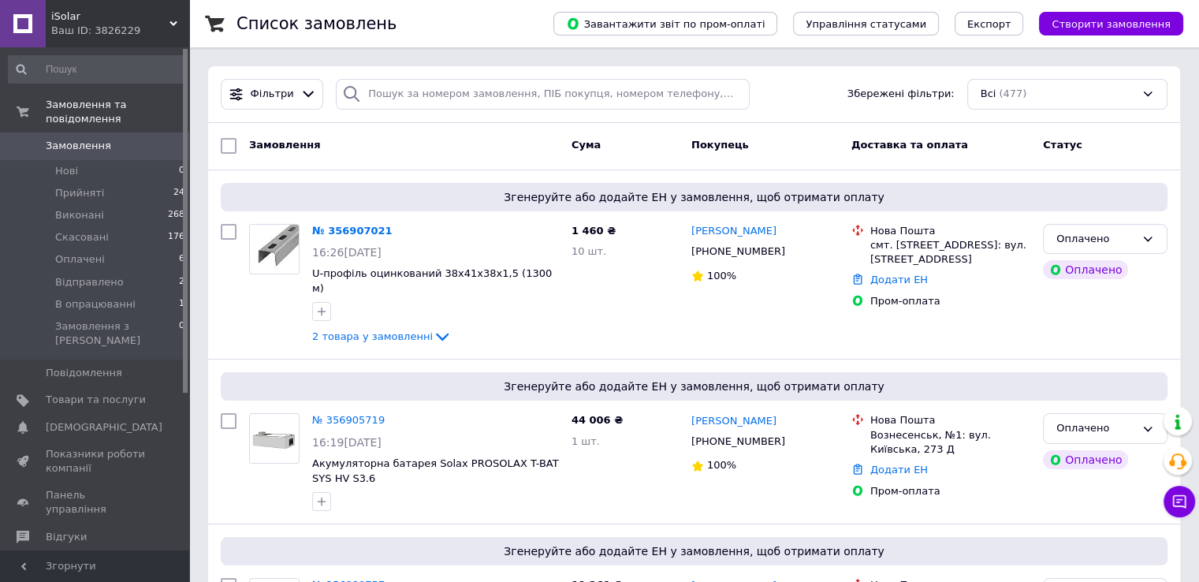
click at [97, 139] on span "Замовлення" at bounding box center [78, 146] width 65 height 14
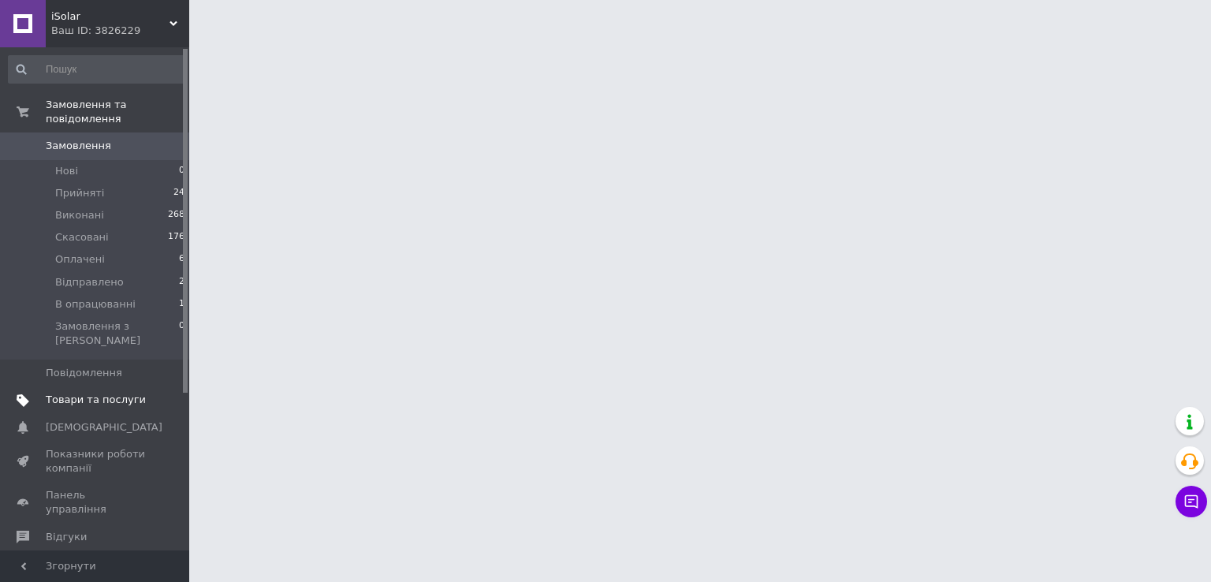
click at [104, 392] on span "Товари та послуги" at bounding box center [96, 399] width 100 height 14
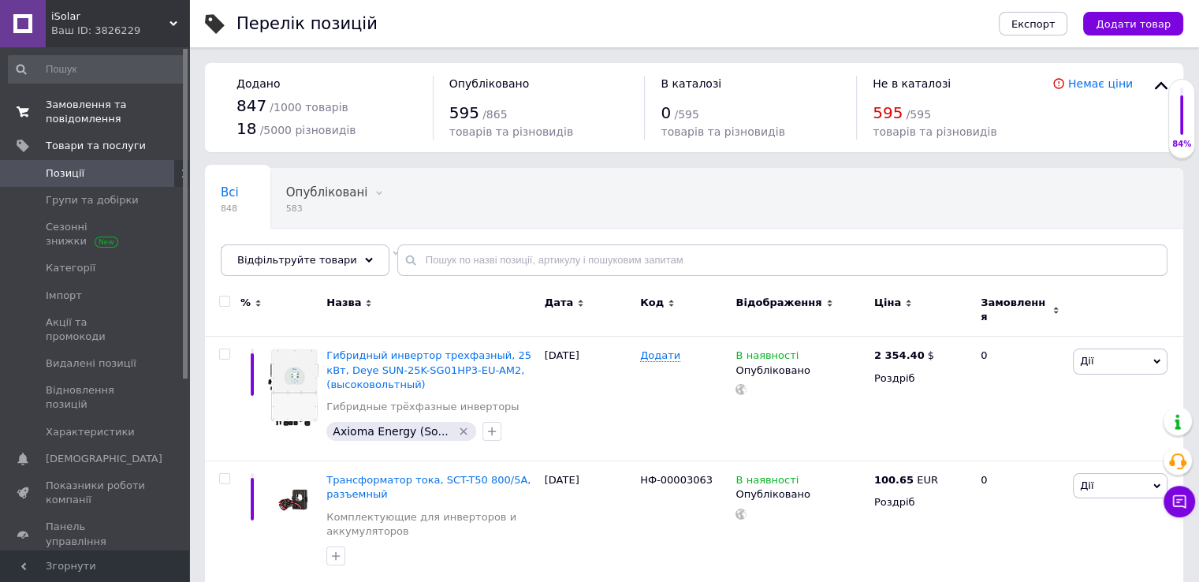
click at [140, 123] on span "Замовлення та повідомлення" at bounding box center [96, 112] width 100 height 28
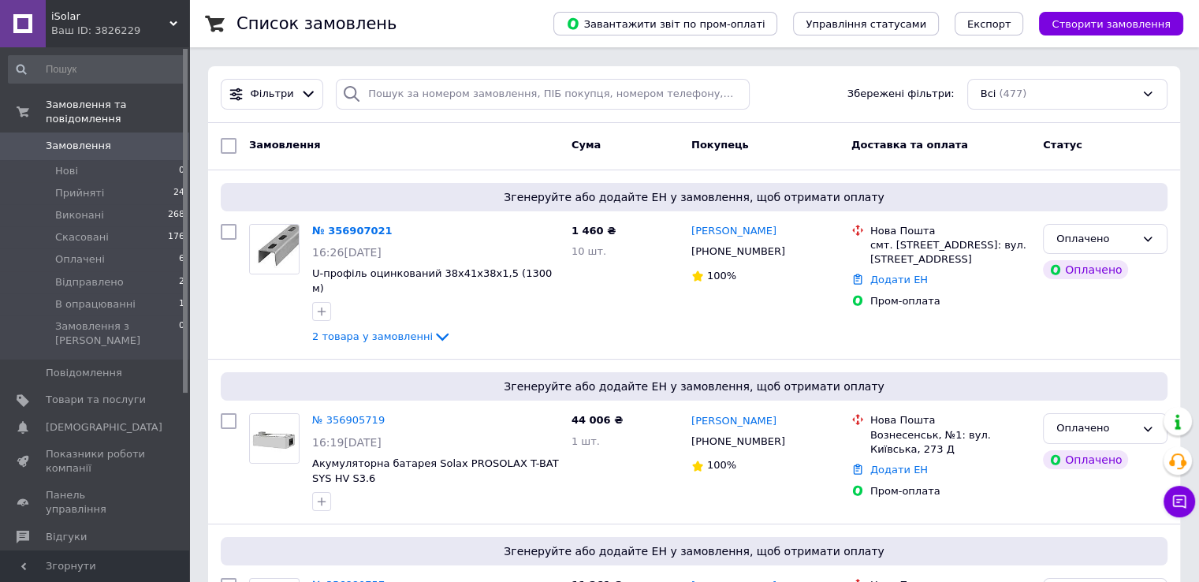
click at [124, 139] on span "Замовлення" at bounding box center [96, 146] width 100 height 14
click at [151, 139] on span "0" at bounding box center [167, 146] width 43 height 14
click at [136, 139] on span "Замовлення" at bounding box center [96, 146] width 100 height 14
click at [139, 139] on span "Замовлення" at bounding box center [96, 146] width 100 height 14
click at [80, 139] on span "Замовлення" at bounding box center [78, 146] width 65 height 14
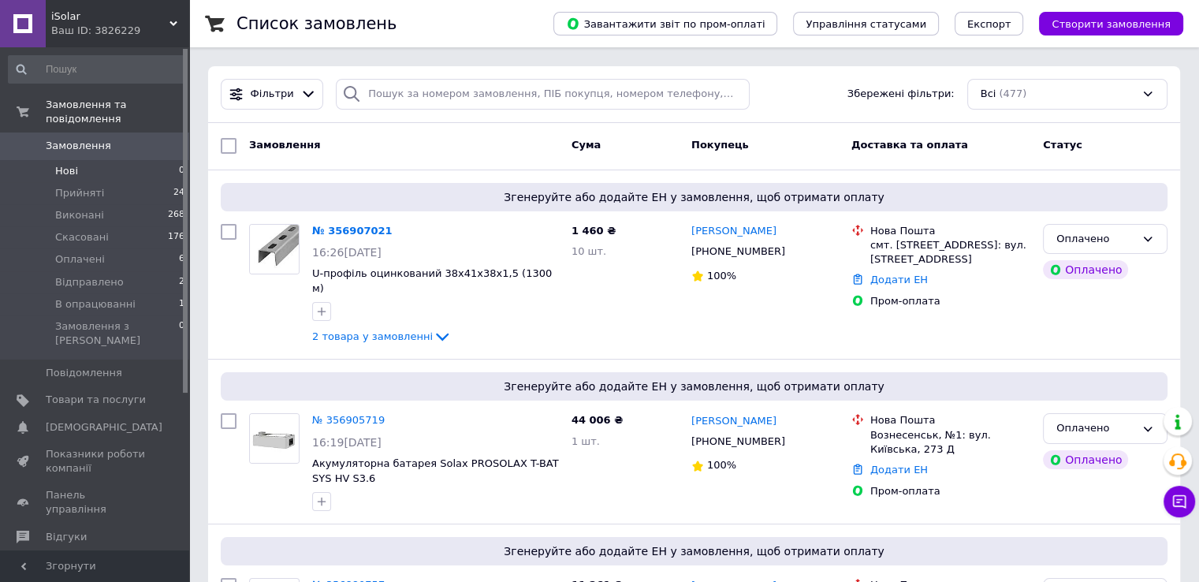
click at [129, 162] on li "Нові 0" at bounding box center [97, 171] width 194 height 22
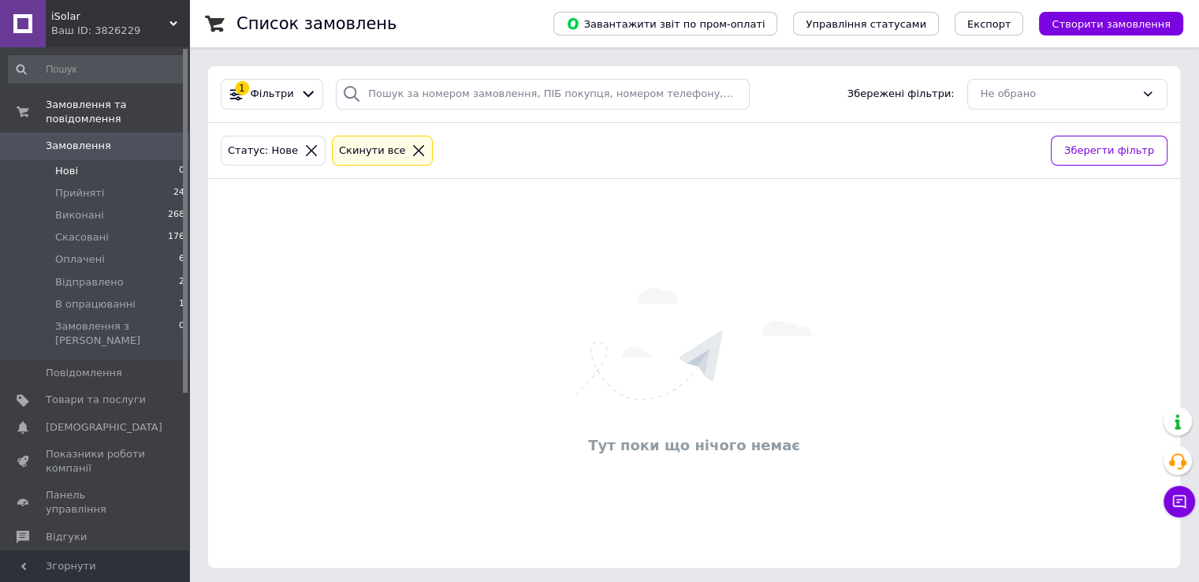
click at [397, 143] on div "Cкинути все" at bounding box center [383, 151] width 94 height 17
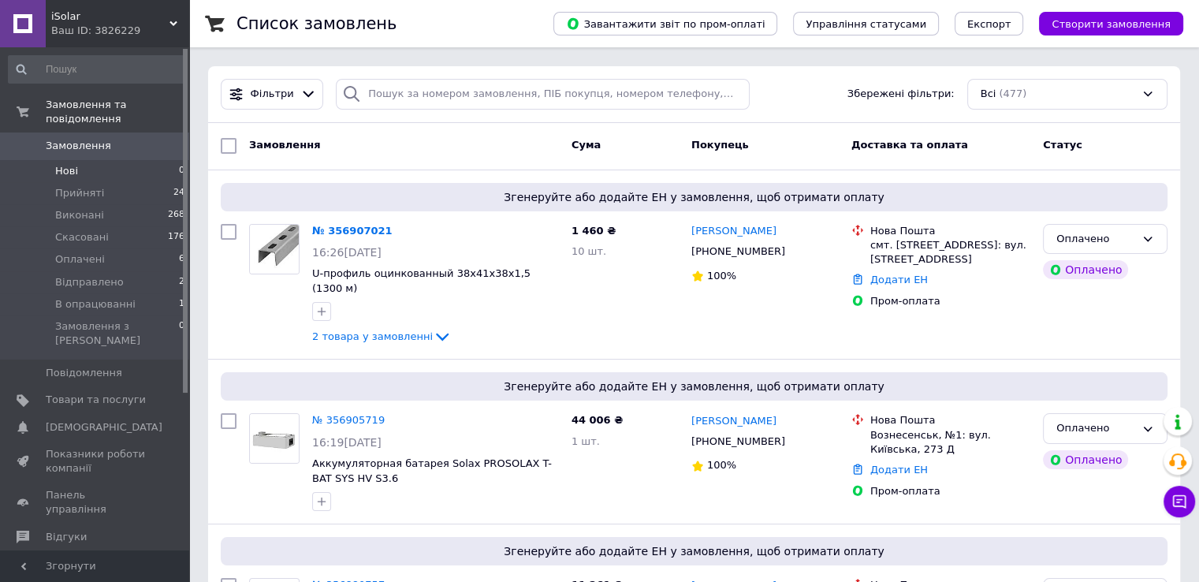
click at [87, 140] on link "Замовлення 0" at bounding box center [97, 145] width 194 height 27
click at [131, 392] on span "Товари та послуги" at bounding box center [96, 399] width 100 height 14
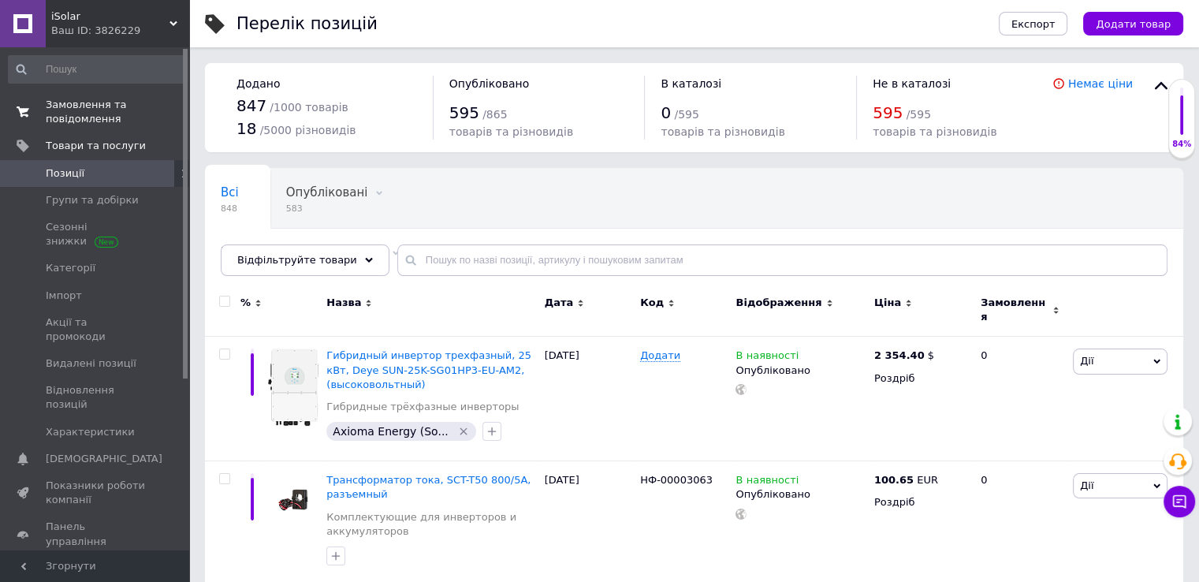
click at [111, 102] on span "Замовлення та повідомлення" at bounding box center [96, 112] width 100 height 28
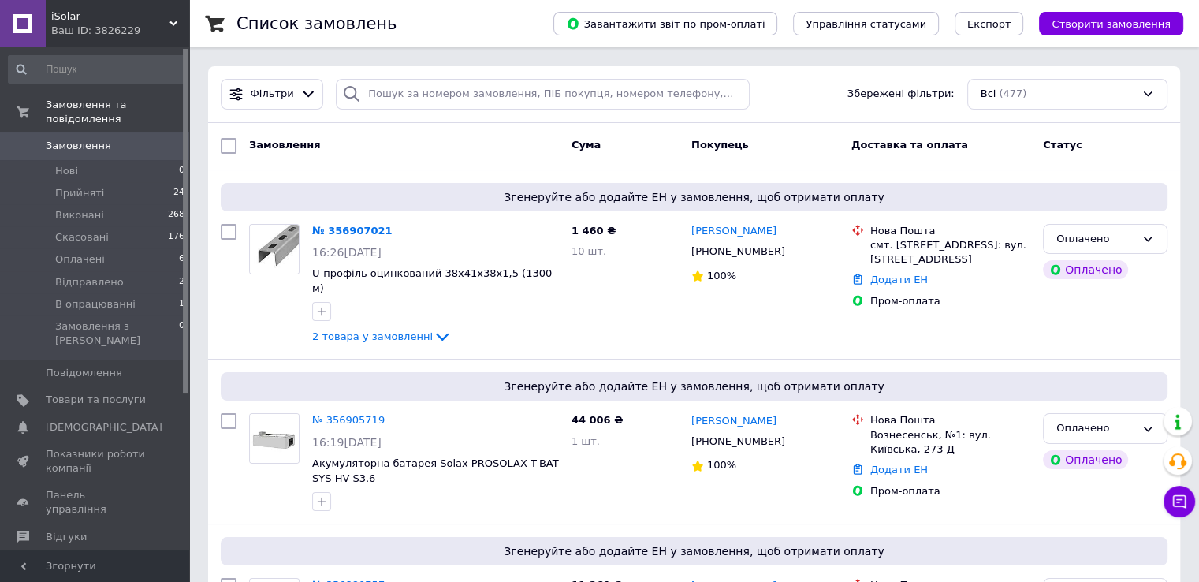
click at [134, 139] on span "Замовлення" at bounding box center [96, 146] width 100 height 14
click at [79, 139] on span "Замовлення" at bounding box center [78, 146] width 65 height 14
click at [100, 359] on link "Повідомлення 0" at bounding box center [97, 372] width 194 height 27
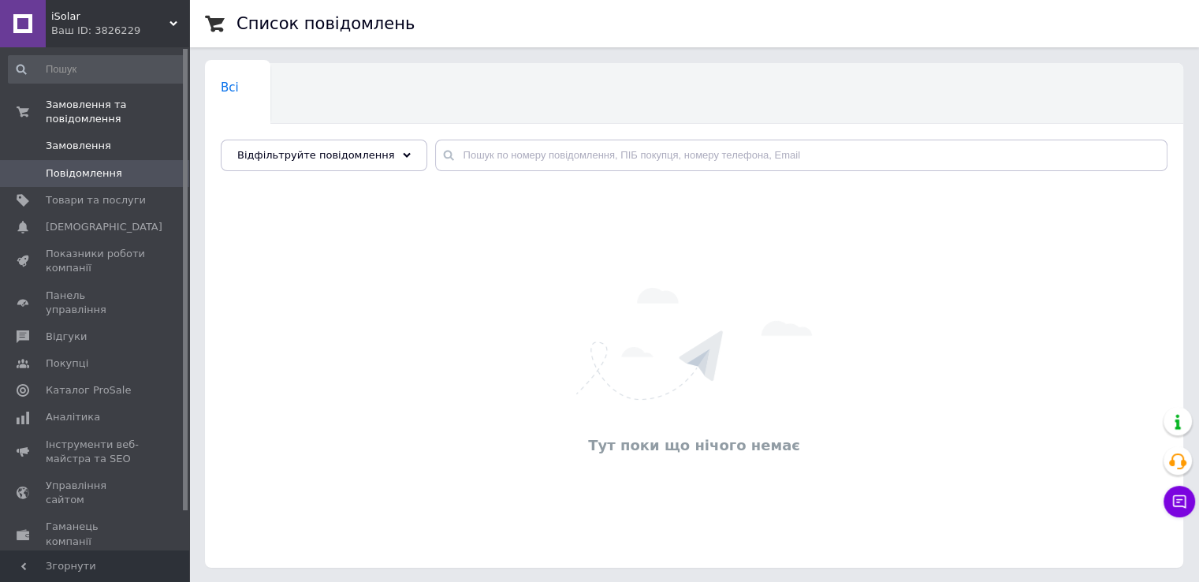
click at [89, 139] on span "Замовлення" at bounding box center [78, 146] width 65 height 14
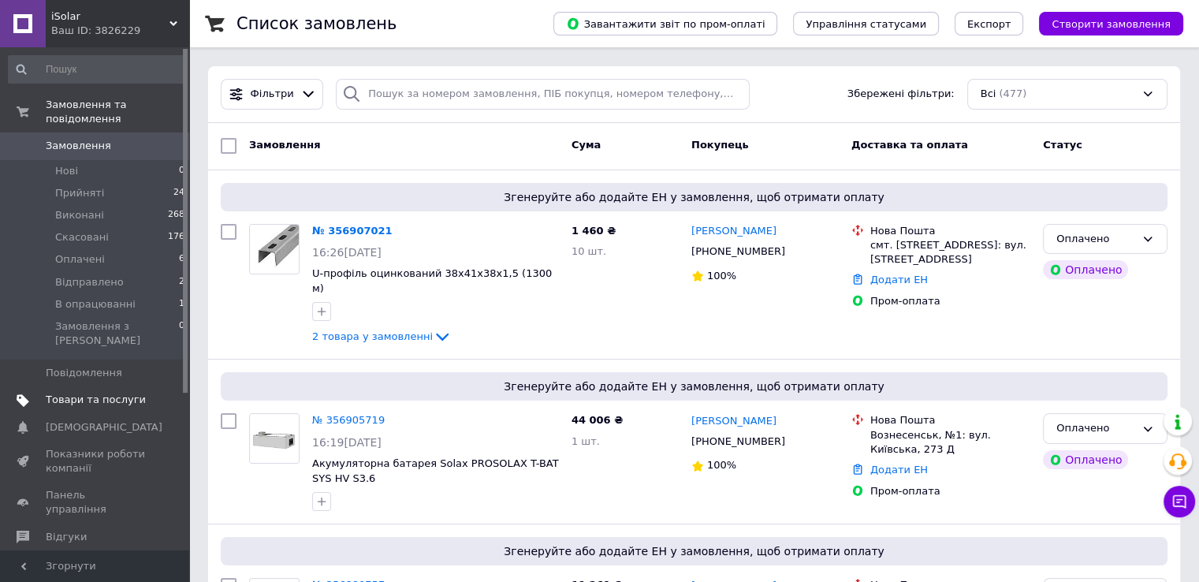
click at [81, 392] on span "Товари та послуги" at bounding box center [96, 399] width 100 height 14
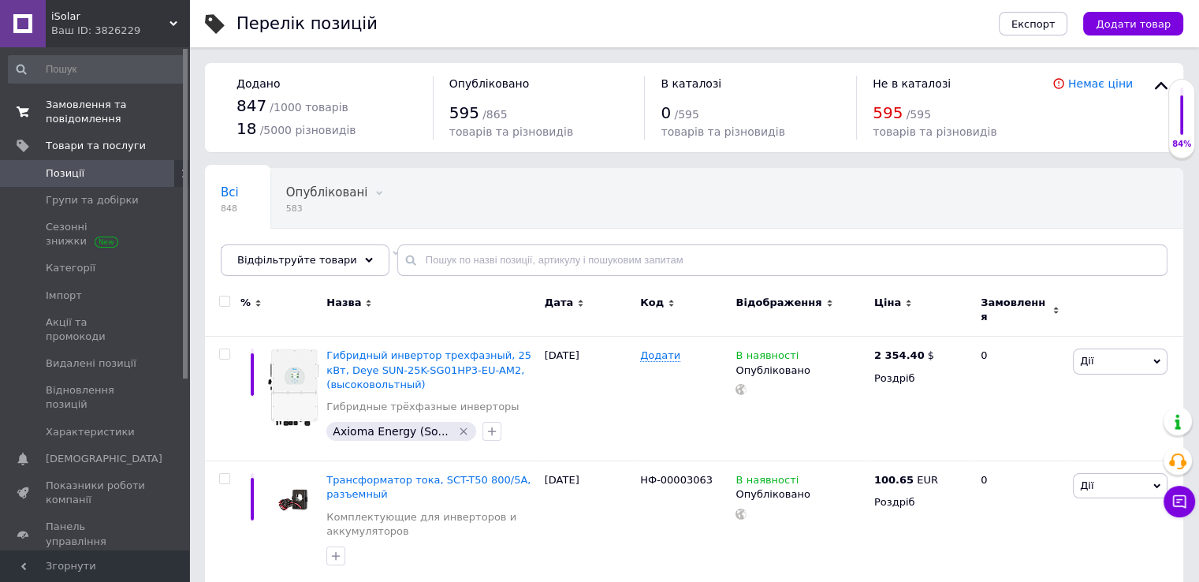
click at [100, 112] on span "Замовлення та повідомлення" at bounding box center [96, 112] width 100 height 28
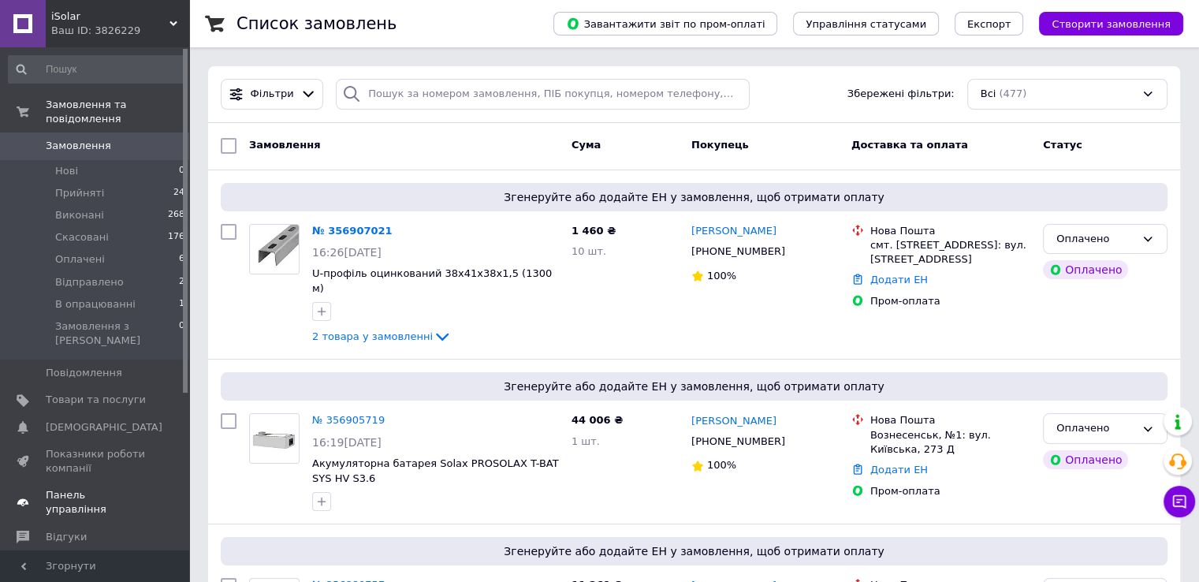
click at [135, 488] on span "Панель управління" at bounding box center [96, 502] width 100 height 28
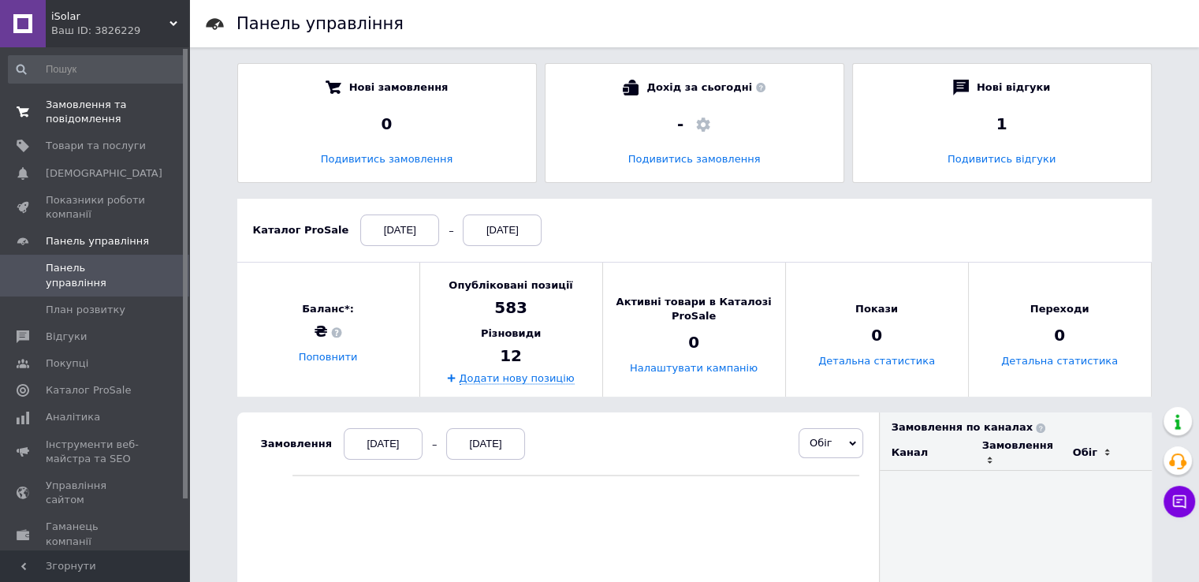
click at [110, 120] on span "Замовлення та повідомлення" at bounding box center [96, 112] width 100 height 28
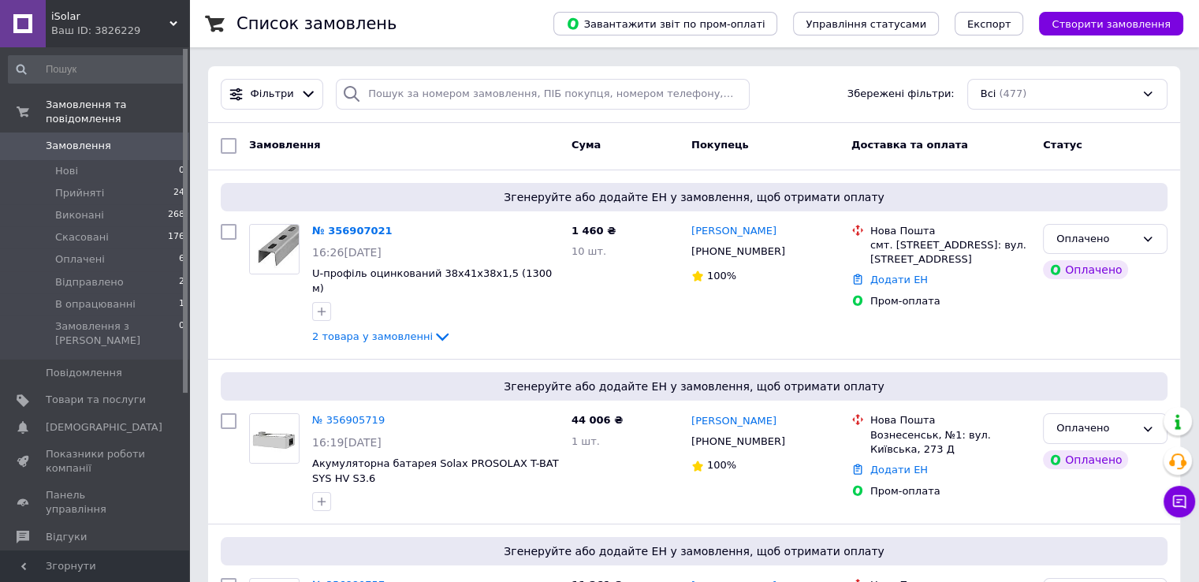
click at [150, 139] on span "0" at bounding box center [167, 146] width 43 height 14
click at [433, 327] on icon at bounding box center [442, 336] width 19 height 19
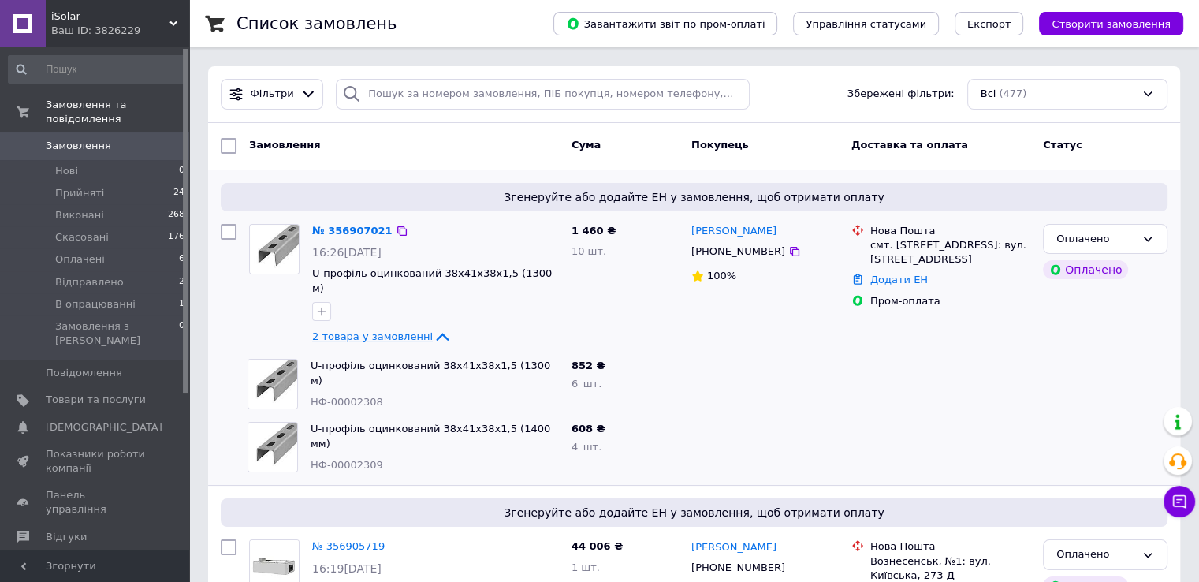
click at [433, 327] on icon at bounding box center [442, 336] width 19 height 19
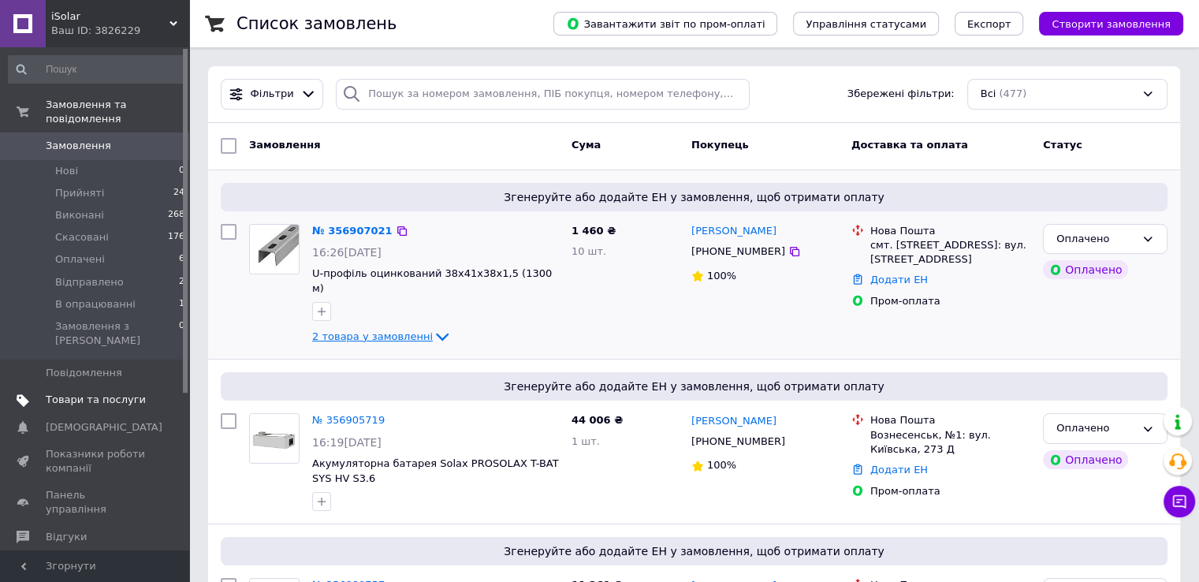
click at [132, 386] on link "Товари та послуги" at bounding box center [97, 399] width 194 height 27
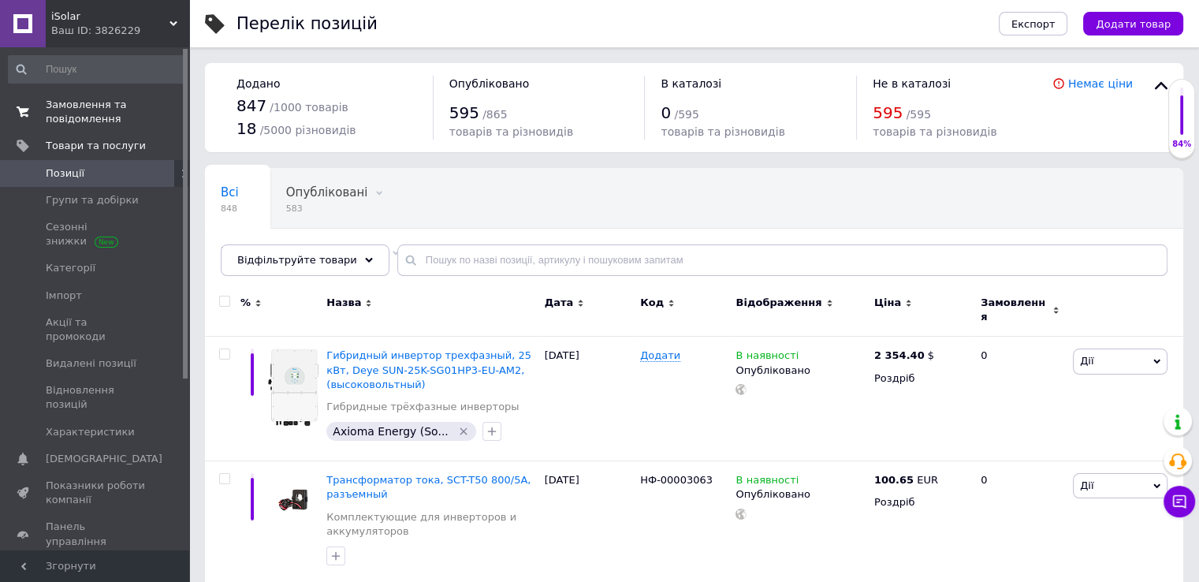
click at [113, 125] on span "Замовлення та повідомлення" at bounding box center [96, 112] width 100 height 28
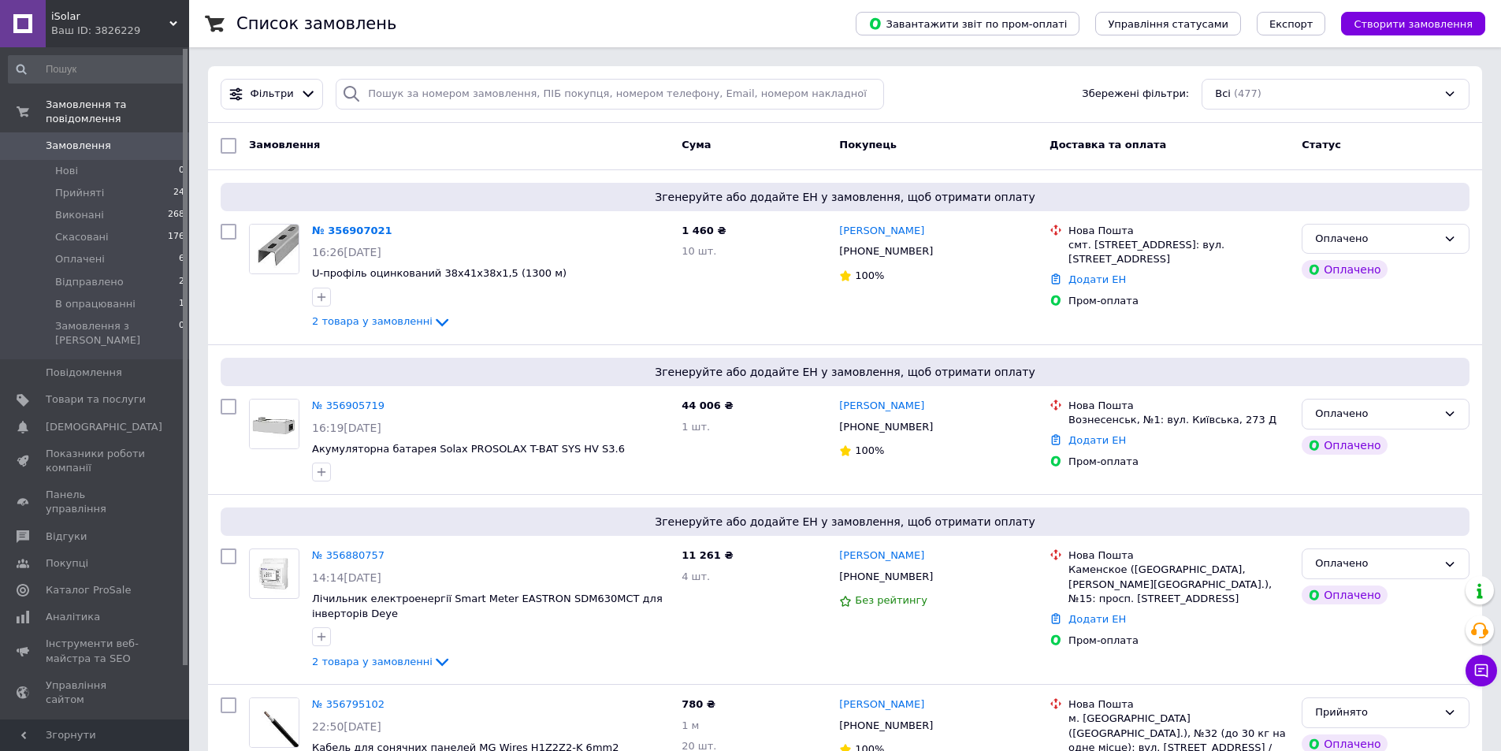
click at [137, 139] on span "Замовлення" at bounding box center [96, 146] width 100 height 14
